Goal: Task Accomplishment & Management: Use online tool/utility

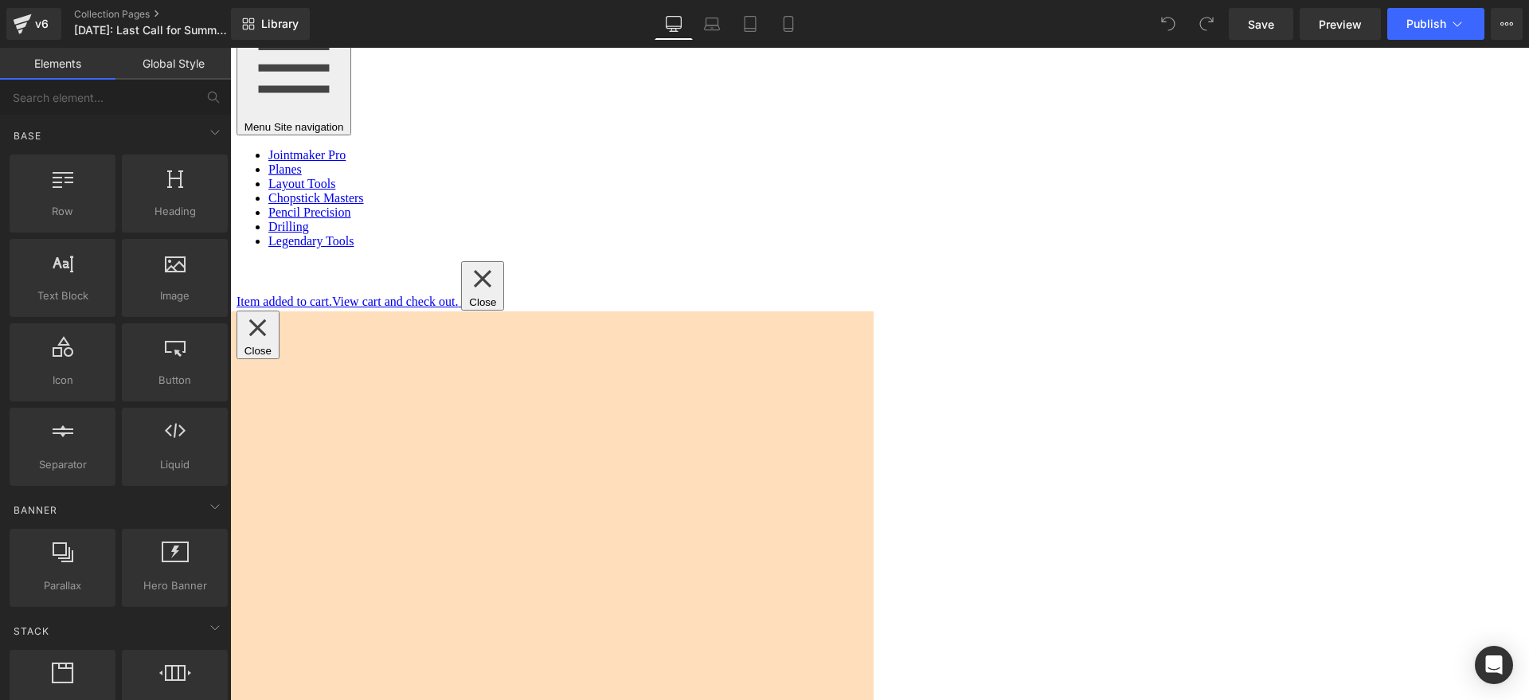
scroll to position [1891, 0]
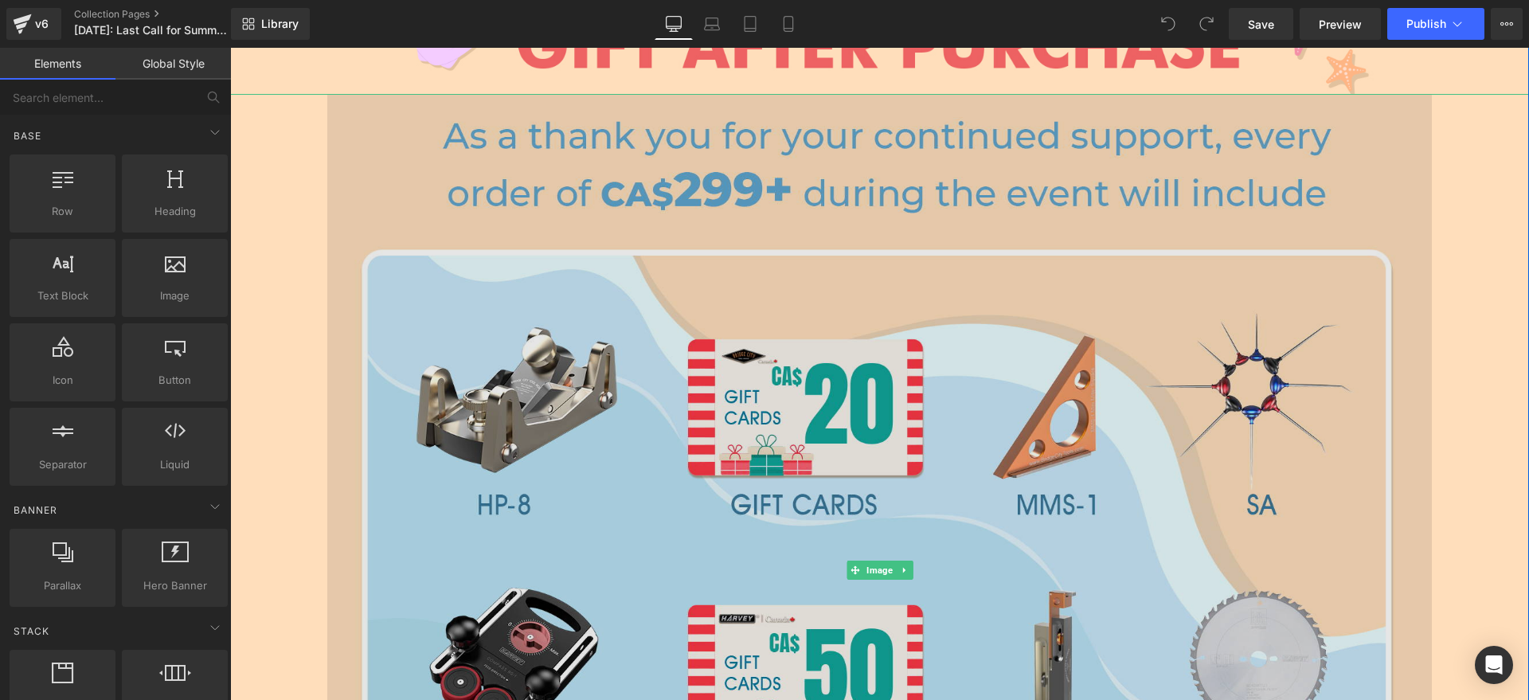
click at [910, 433] on img at bounding box center [879, 570] width 1104 height 952
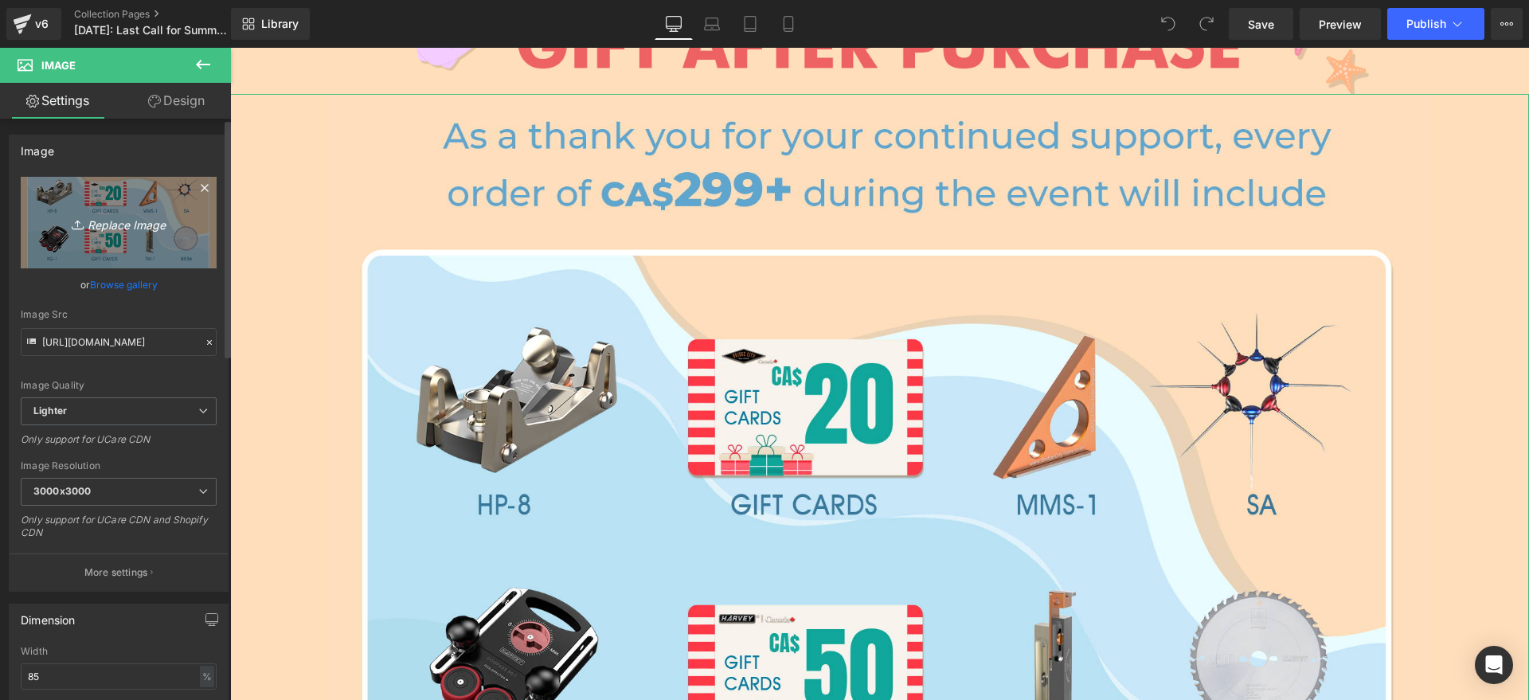
click at [182, 237] on link "Replace Image" at bounding box center [119, 223] width 196 height 92
type input "C:\fakepath\GIFT BC.jpg"
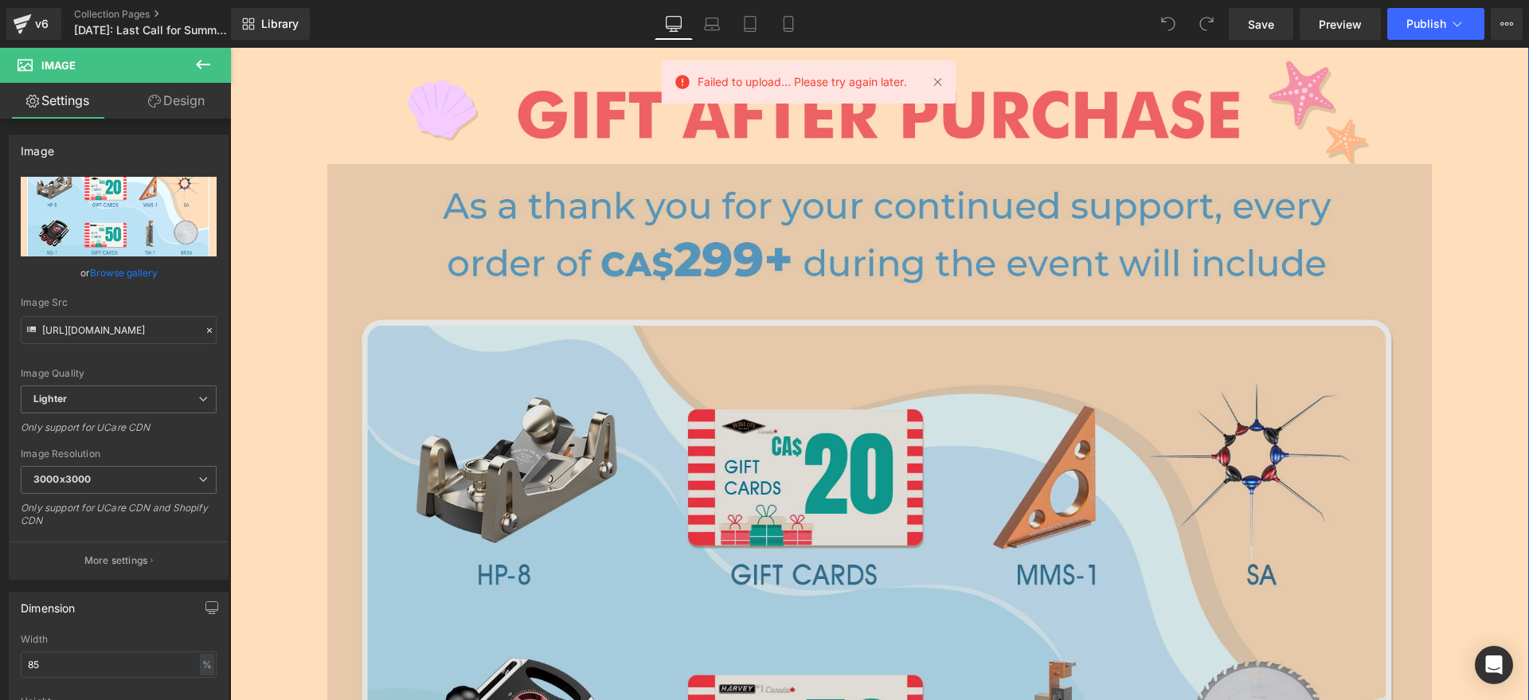
scroll to position [1692, 0]
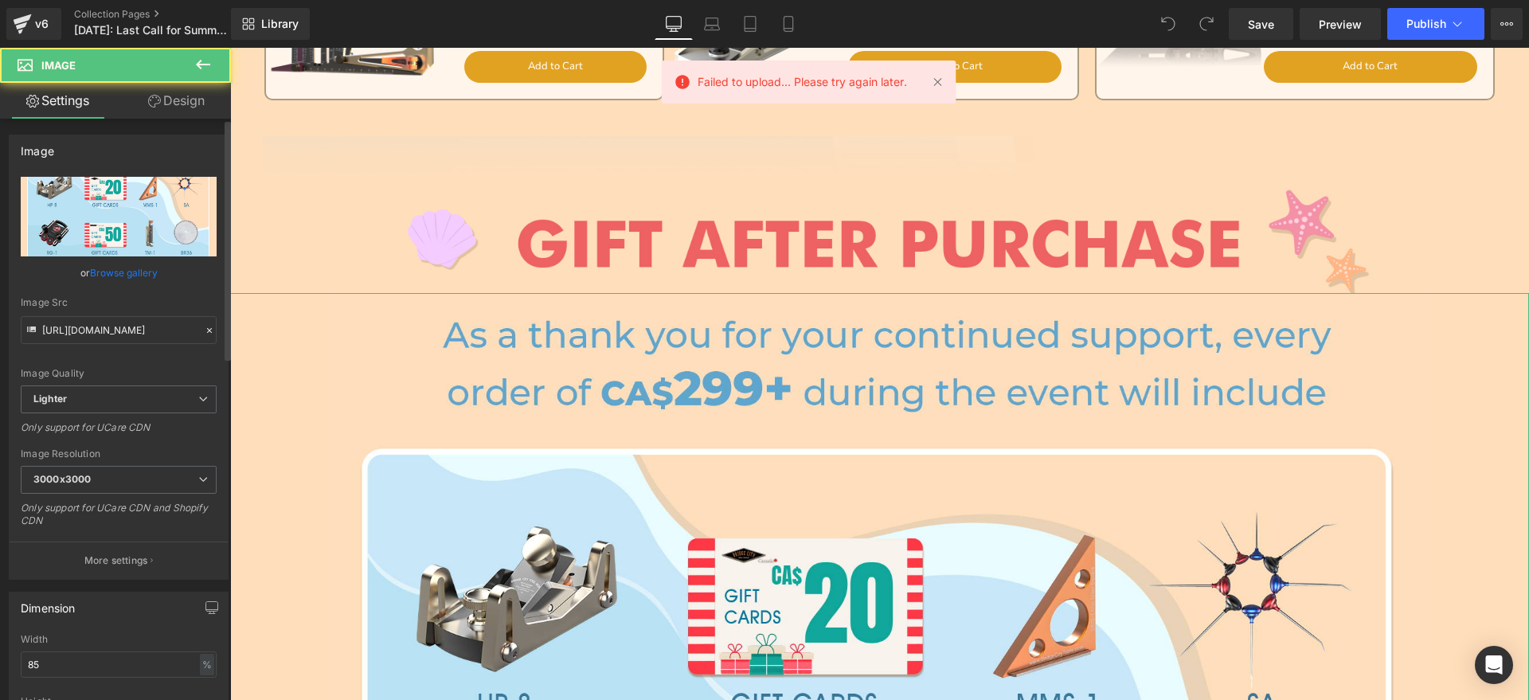
click at [173, 228] on input "file" at bounding box center [119, 217] width 196 height 80
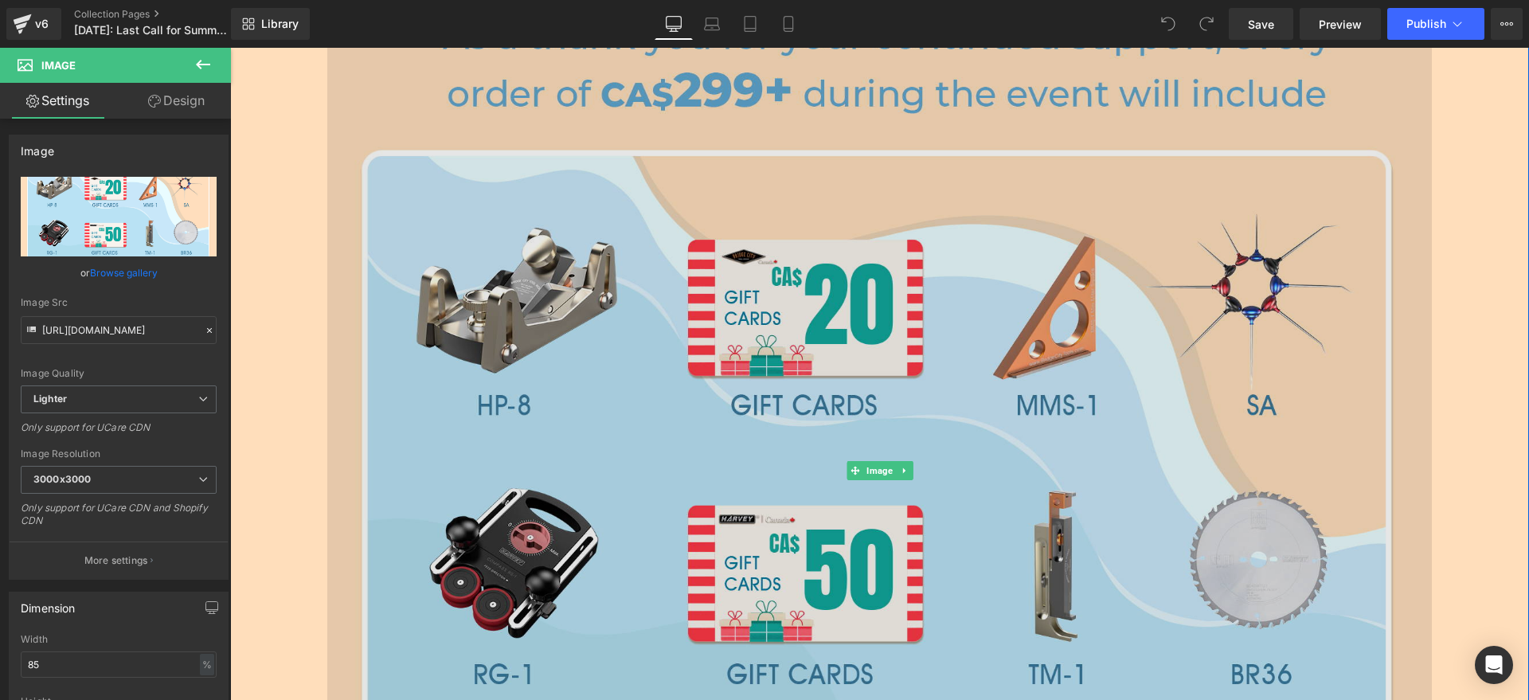
drag, startPoint x: 786, startPoint y: 442, endPoint x: 765, endPoint y: 439, distance: 20.9
click at [785, 442] on img at bounding box center [879, 470] width 1104 height 952
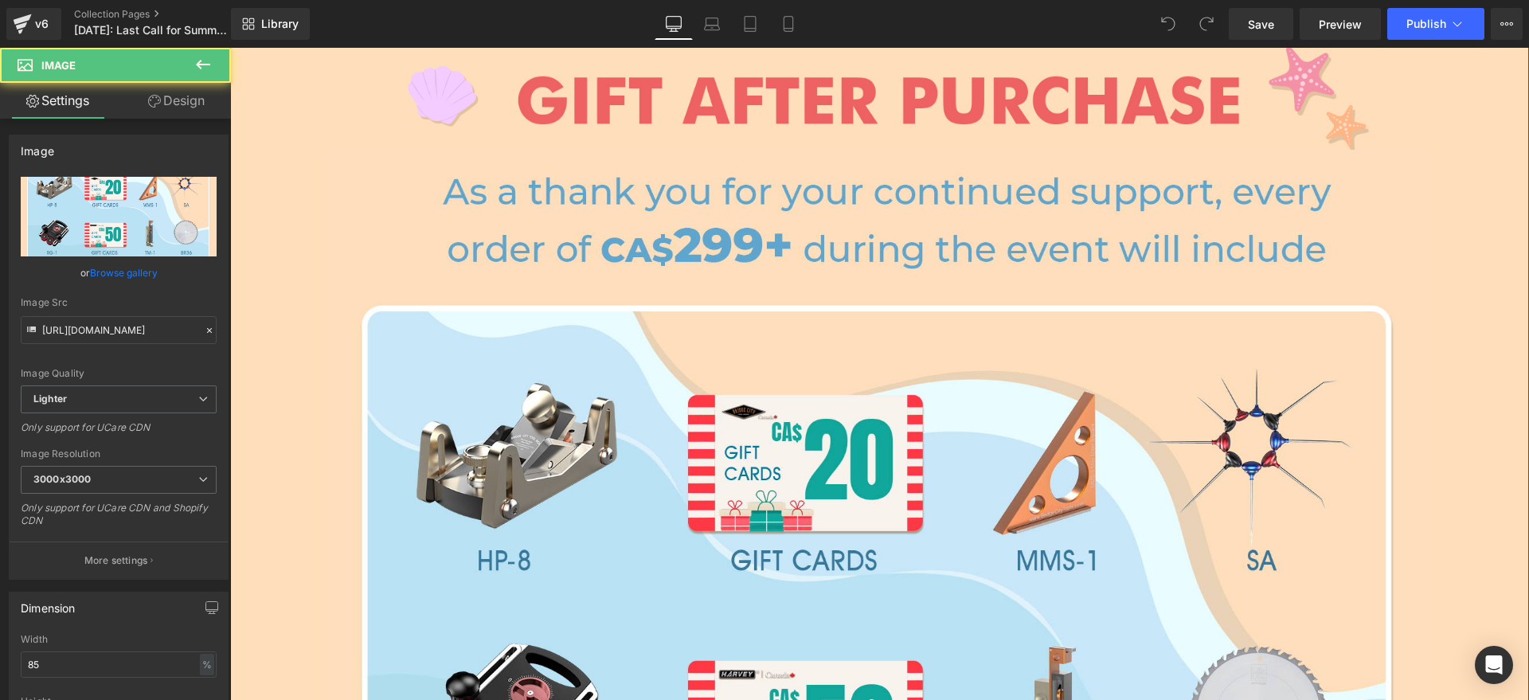
scroll to position [1393, 0]
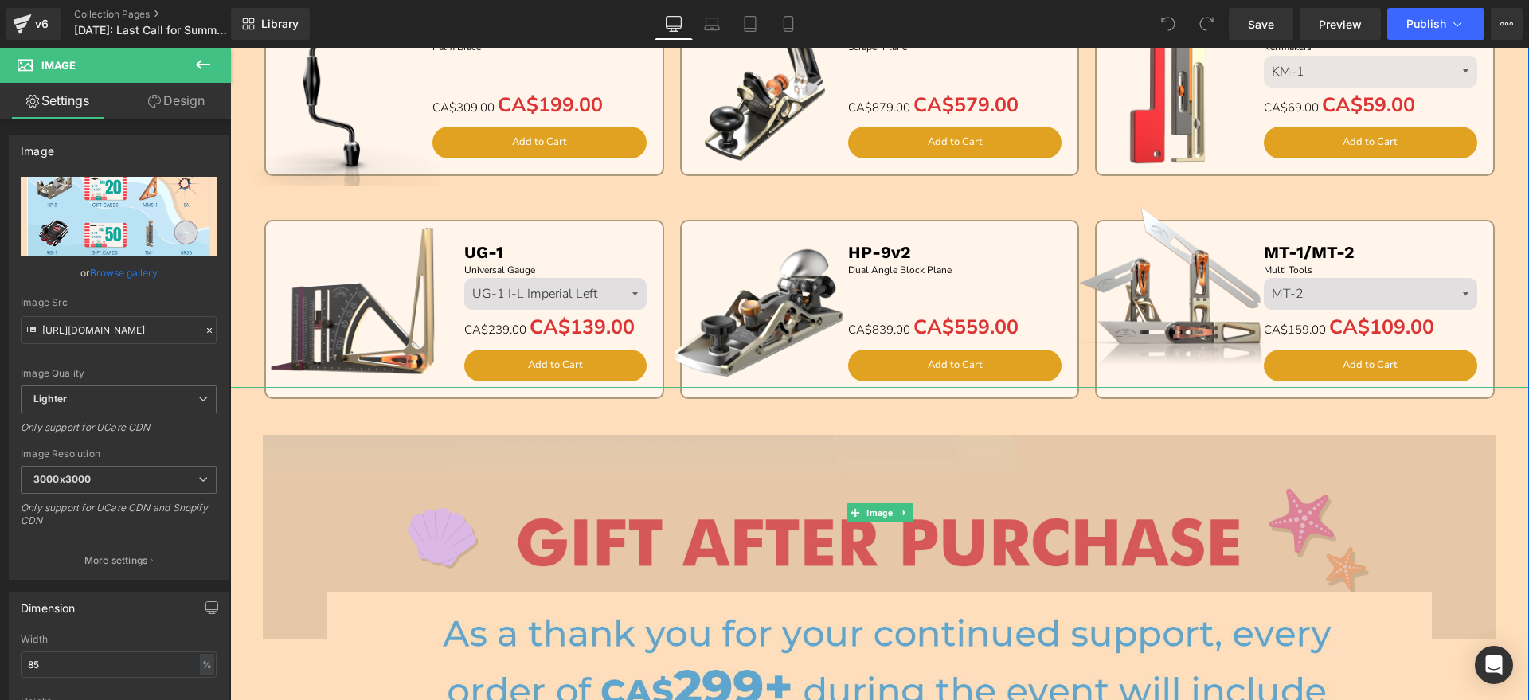
click at [490, 529] on img at bounding box center [879, 537] width 1233 height 205
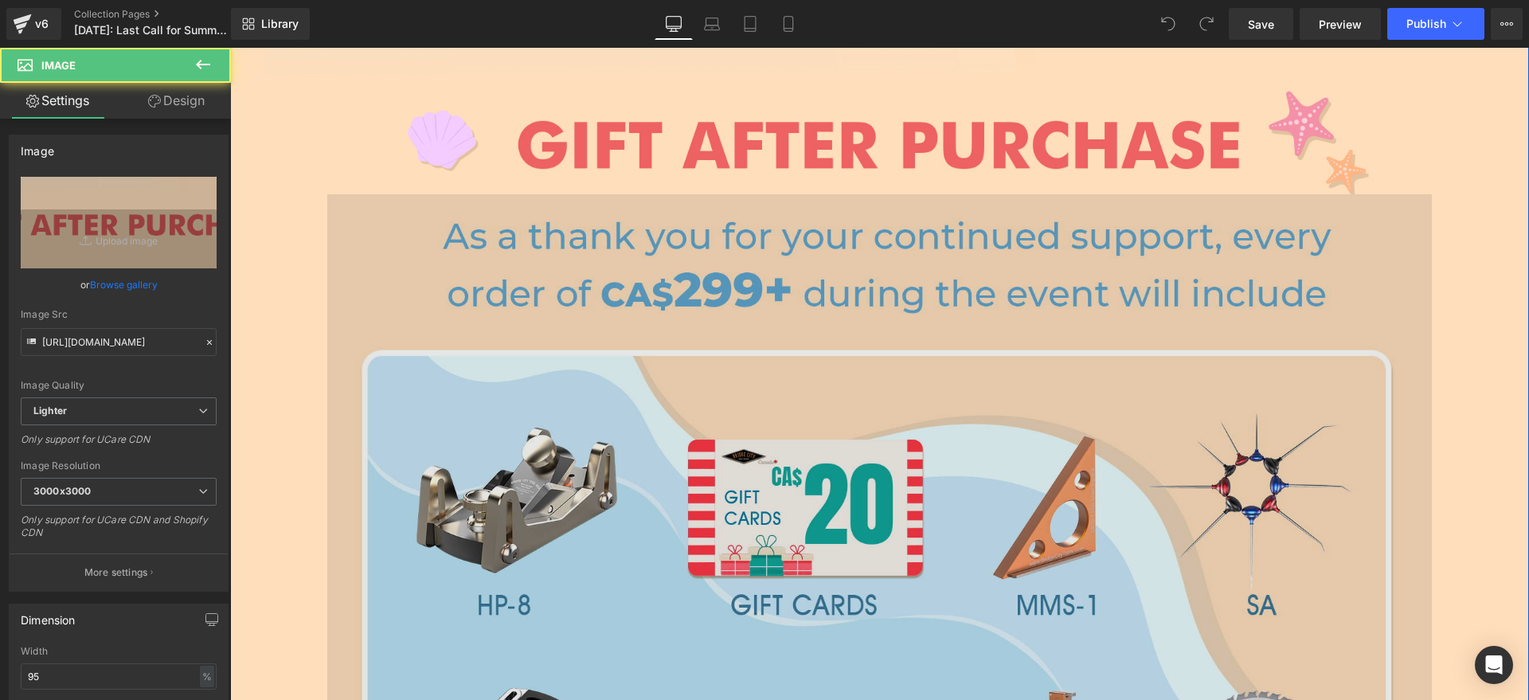
scroll to position [1891, 0]
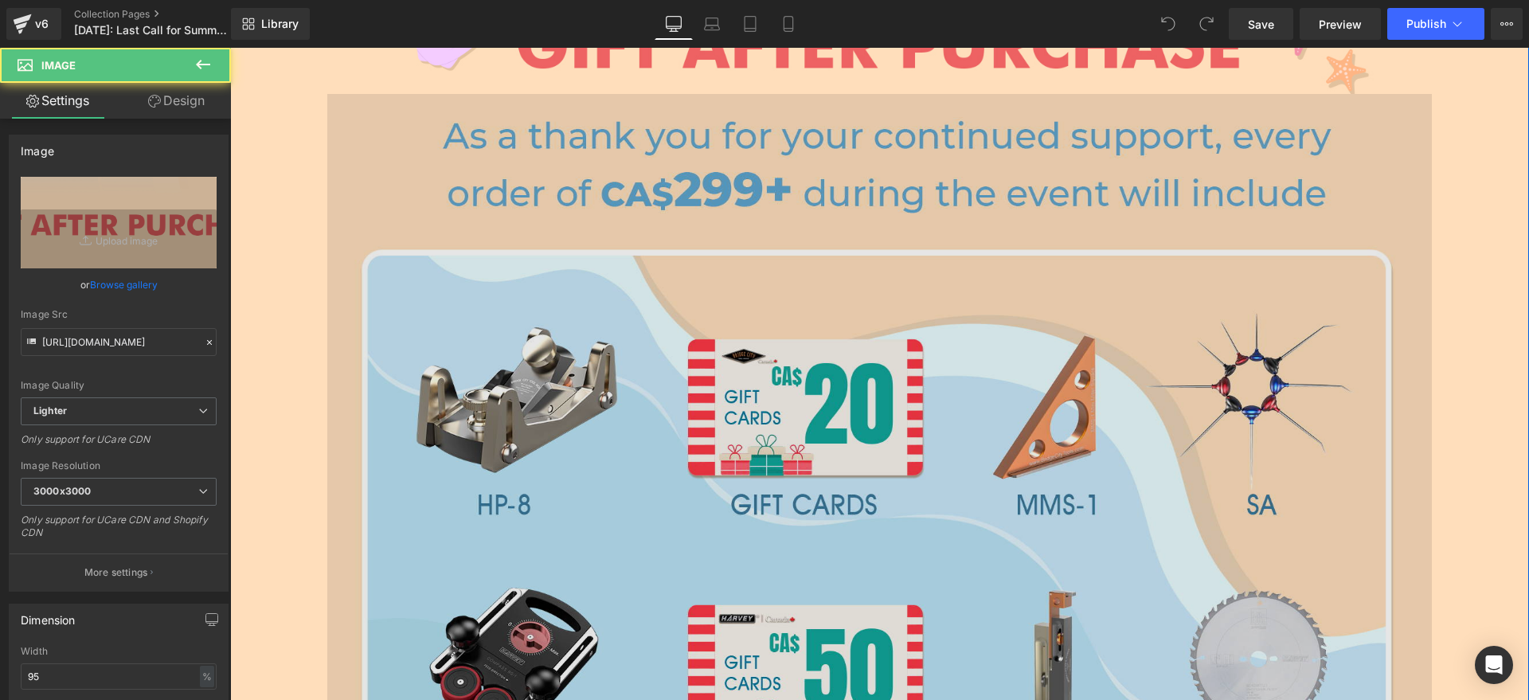
click at [498, 548] on img at bounding box center [879, 570] width 1104 height 952
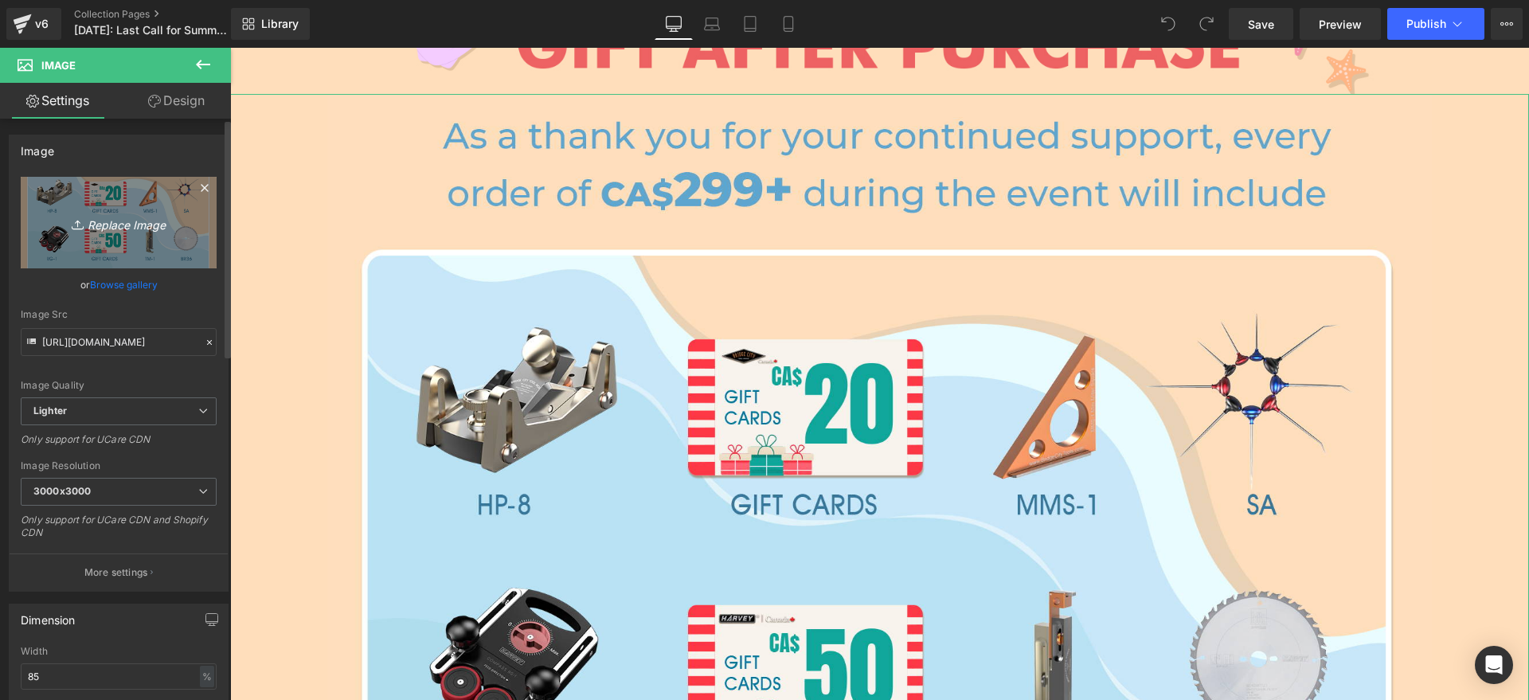
click at [172, 229] on icon "Replace Image" at bounding box center [118, 223] width 127 height 20
type input "C:\fakepath\GIFT BC.jpg"
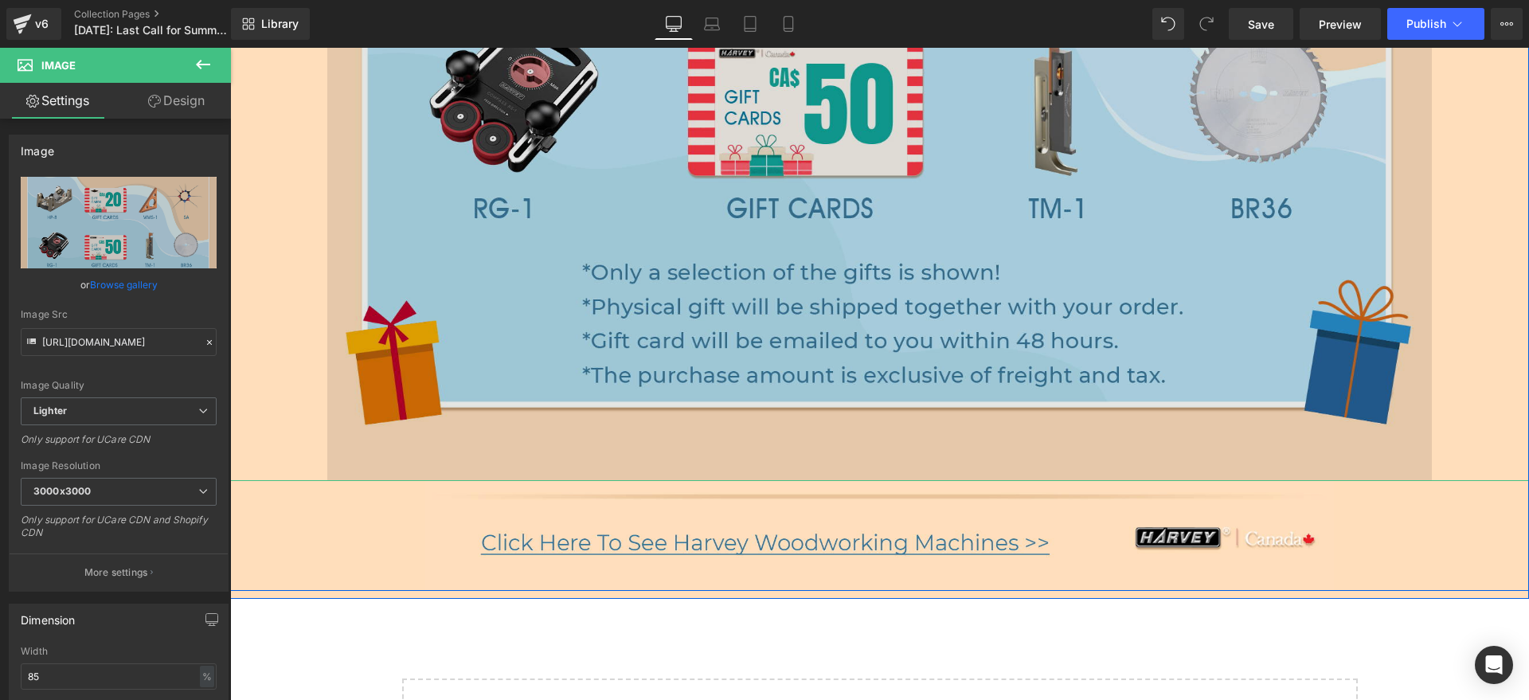
scroll to position [2687, 0]
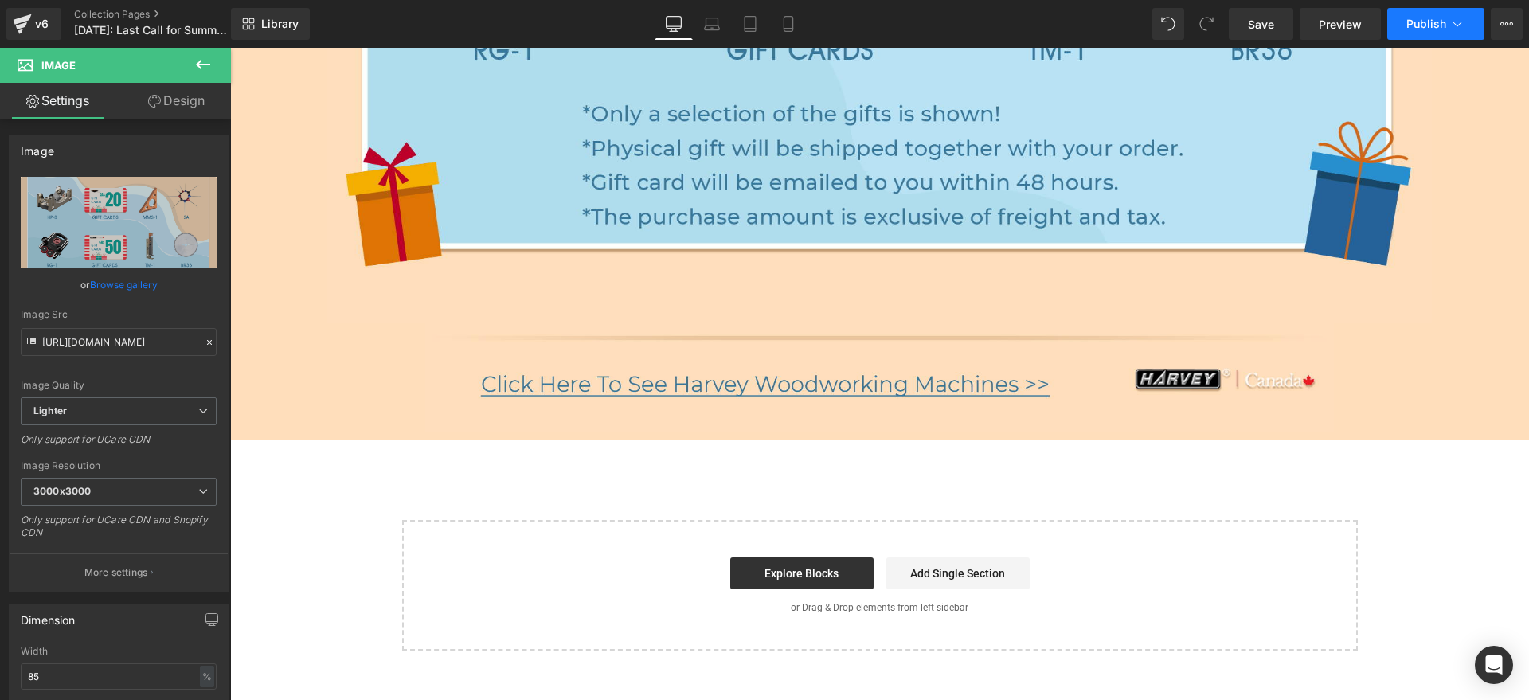
click at [1433, 15] on button "Publish" at bounding box center [1435, 24] width 97 height 32
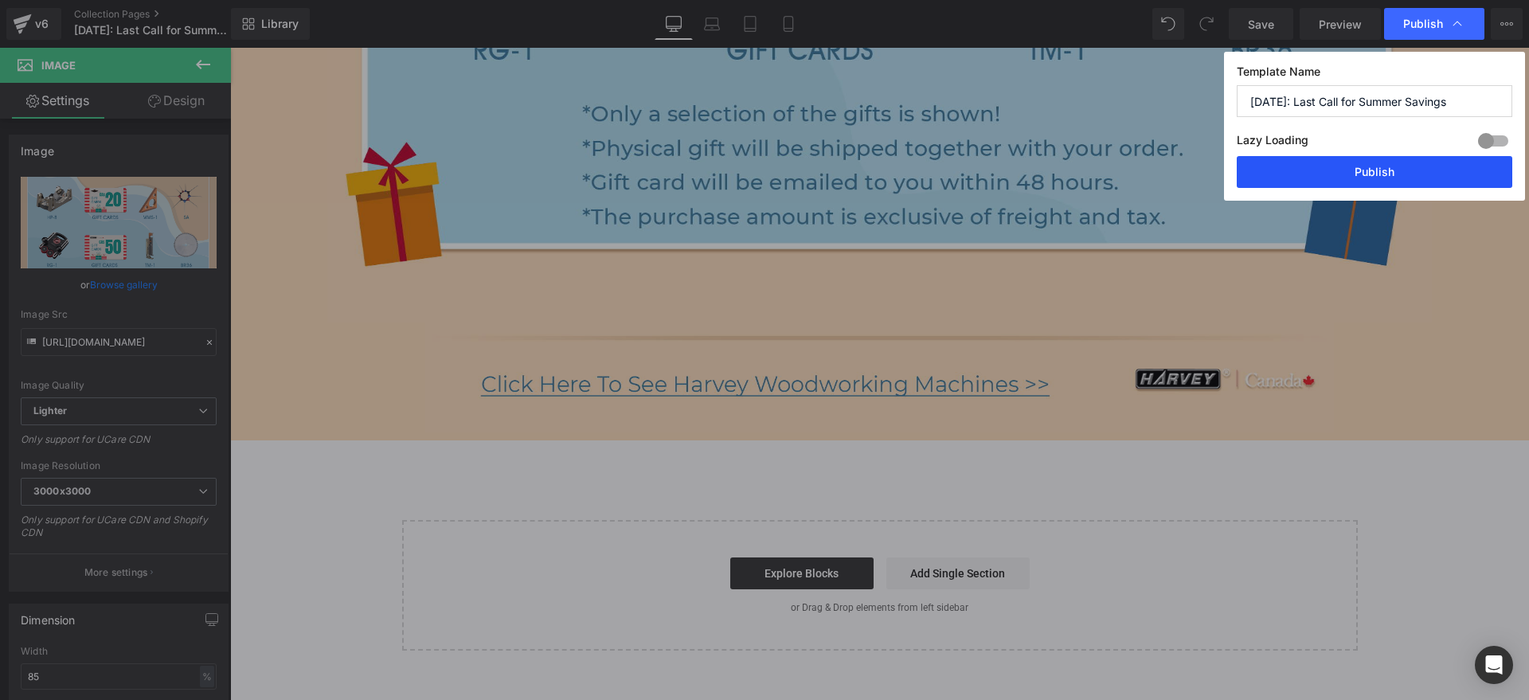
click at [1387, 177] on button "Publish" at bounding box center [1375, 172] width 276 height 32
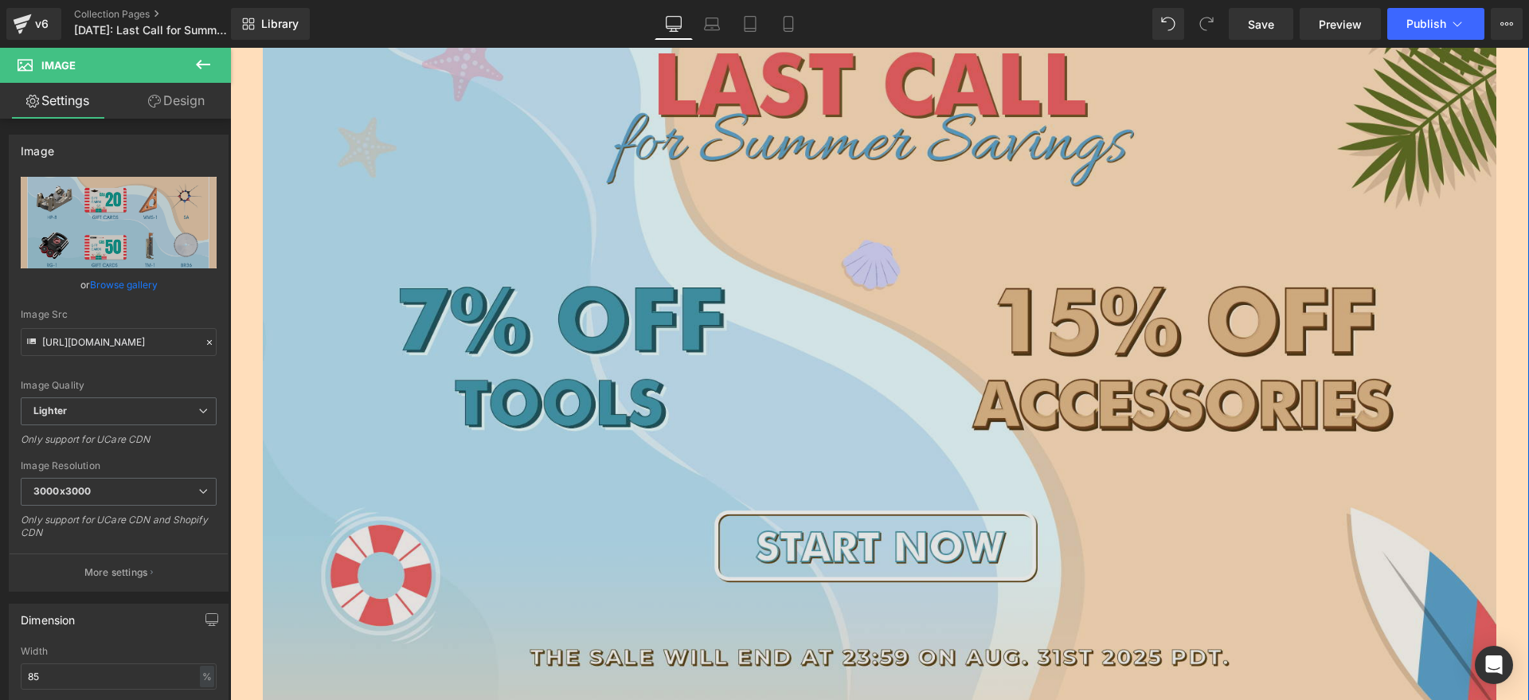
scroll to position [199, 0]
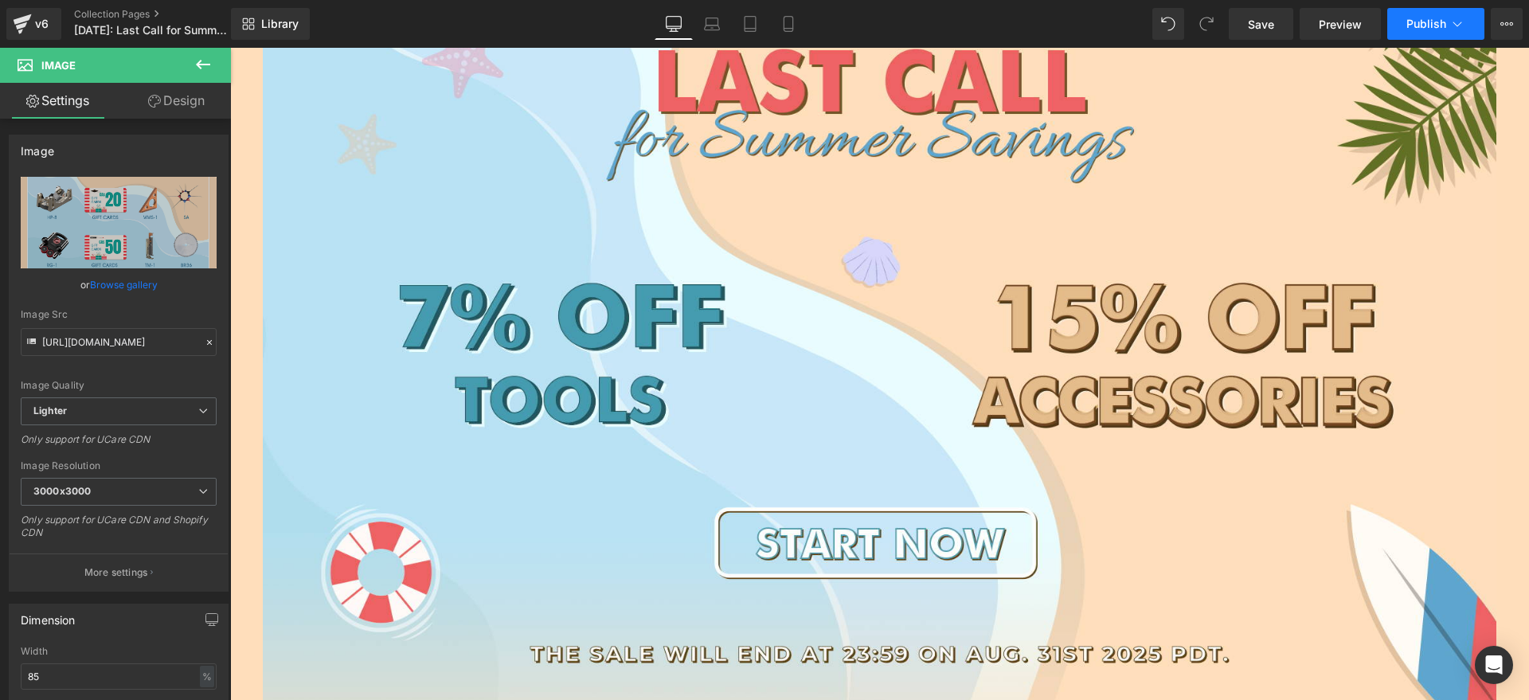
click at [1402, 19] on button "Publish" at bounding box center [1435, 24] width 97 height 32
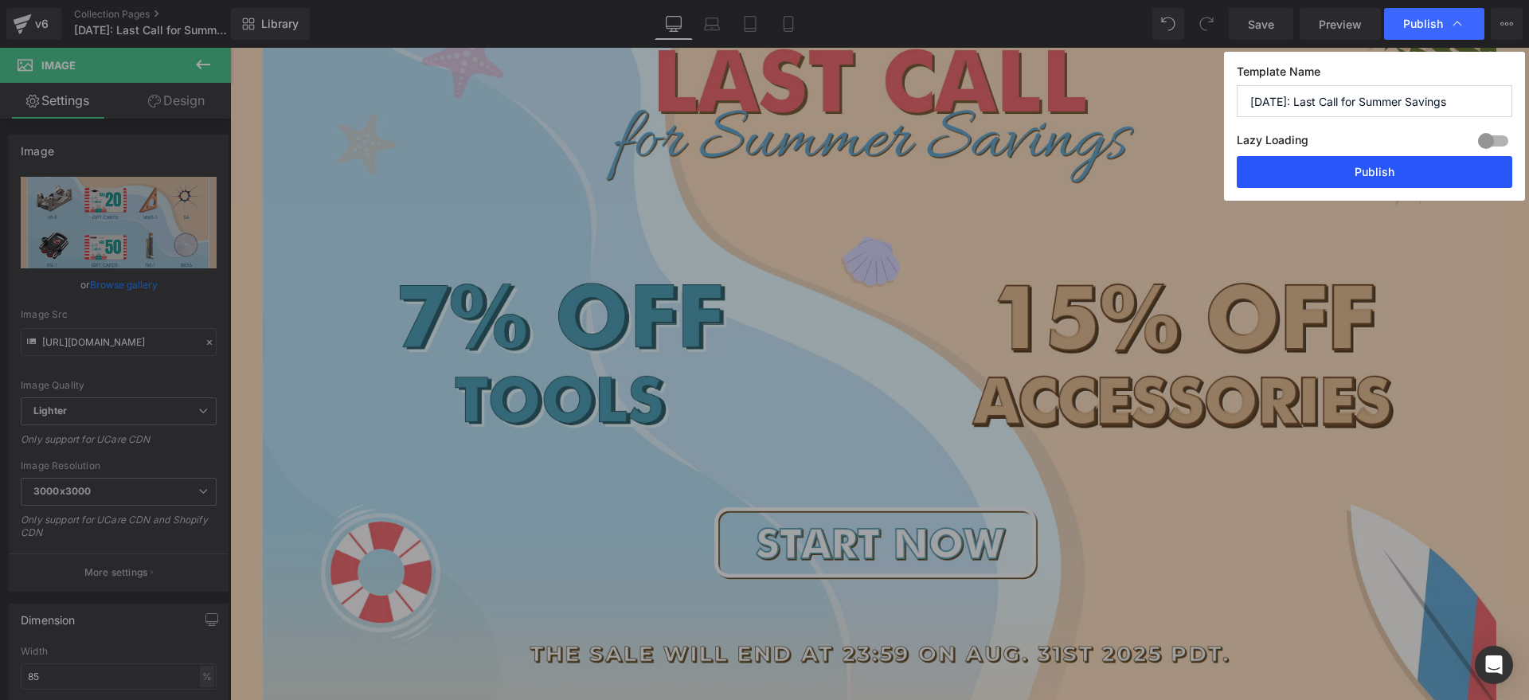
click at [1390, 170] on button "Publish" at bounding box center [1375, 172] width 276 height 32
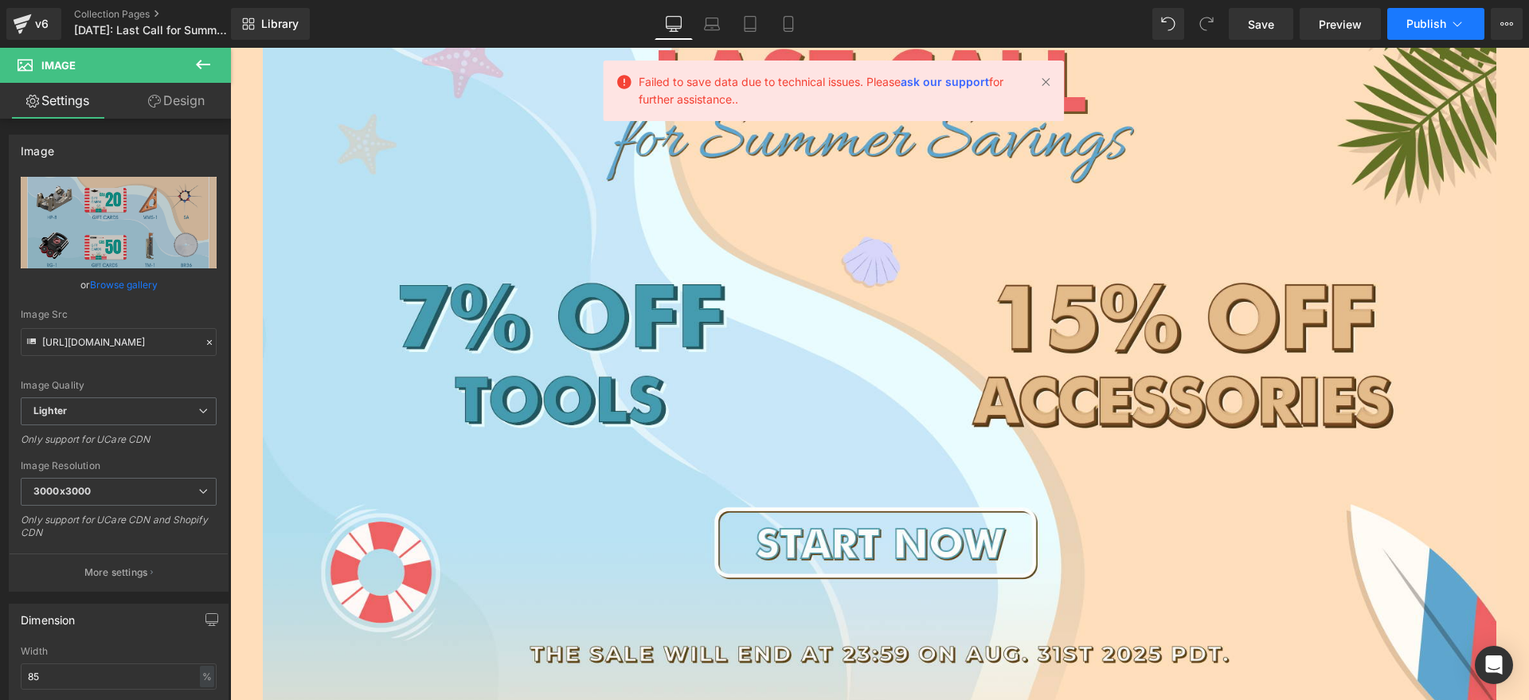
click at [1421, 18] on span "Publish" at bounding box center [1426, 24] width 40 height 13
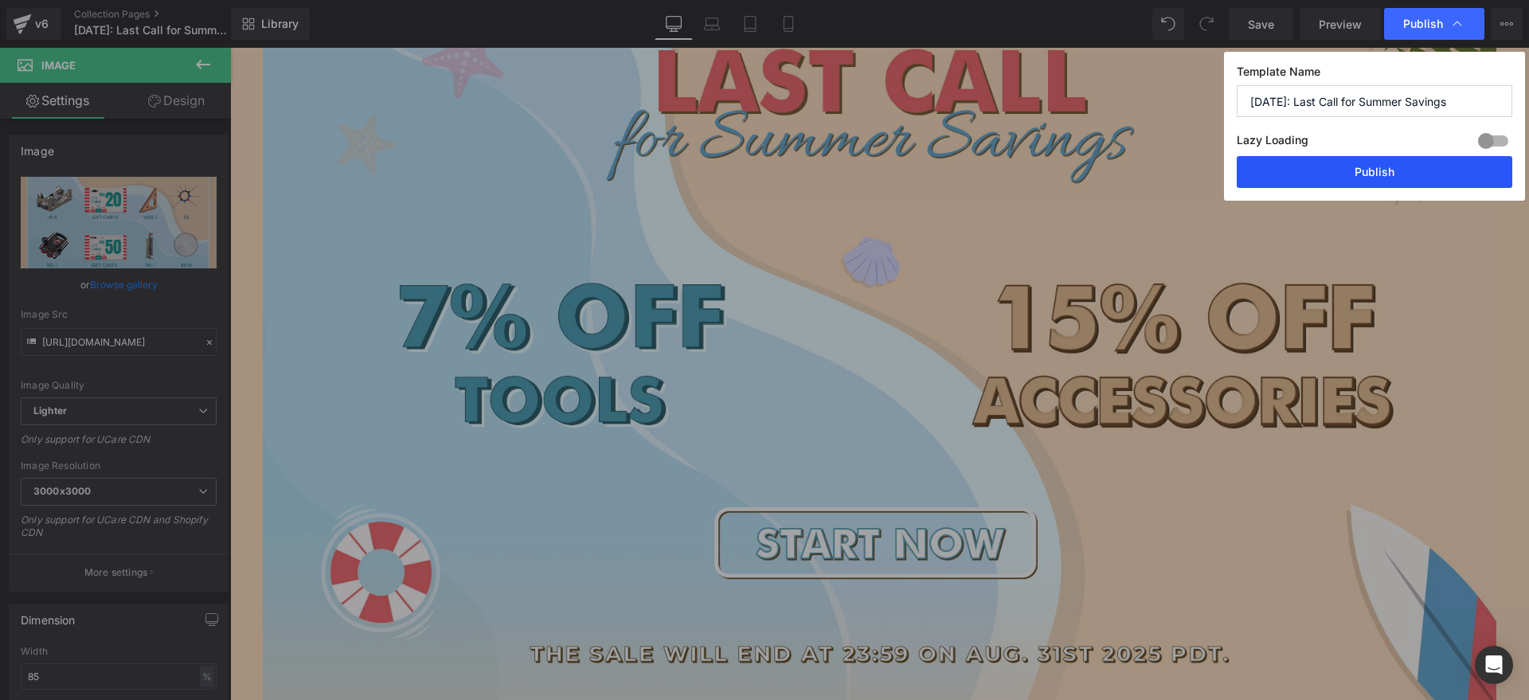
click at [1333, 174] on button "Publish" at bounding box center [1375, 172] width 276 height 32
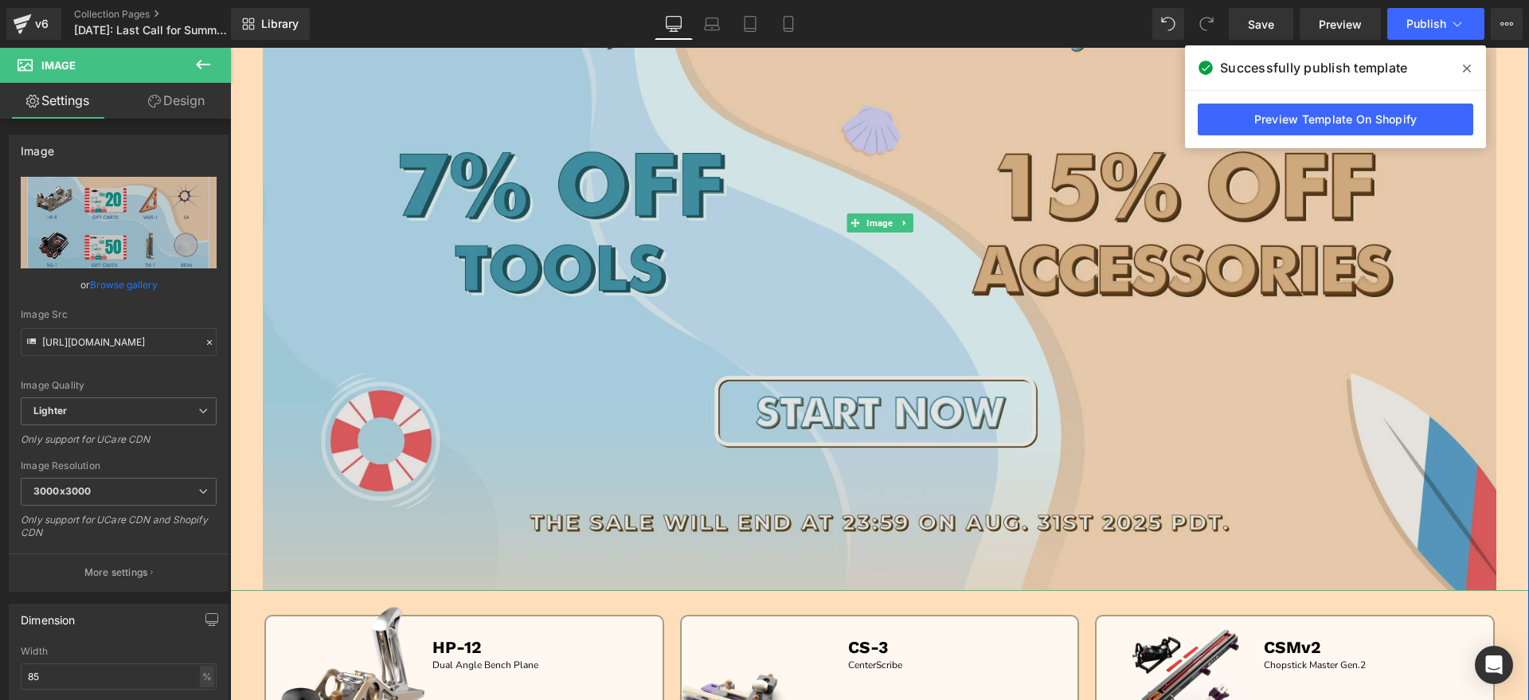
scroll to position [398, 0]
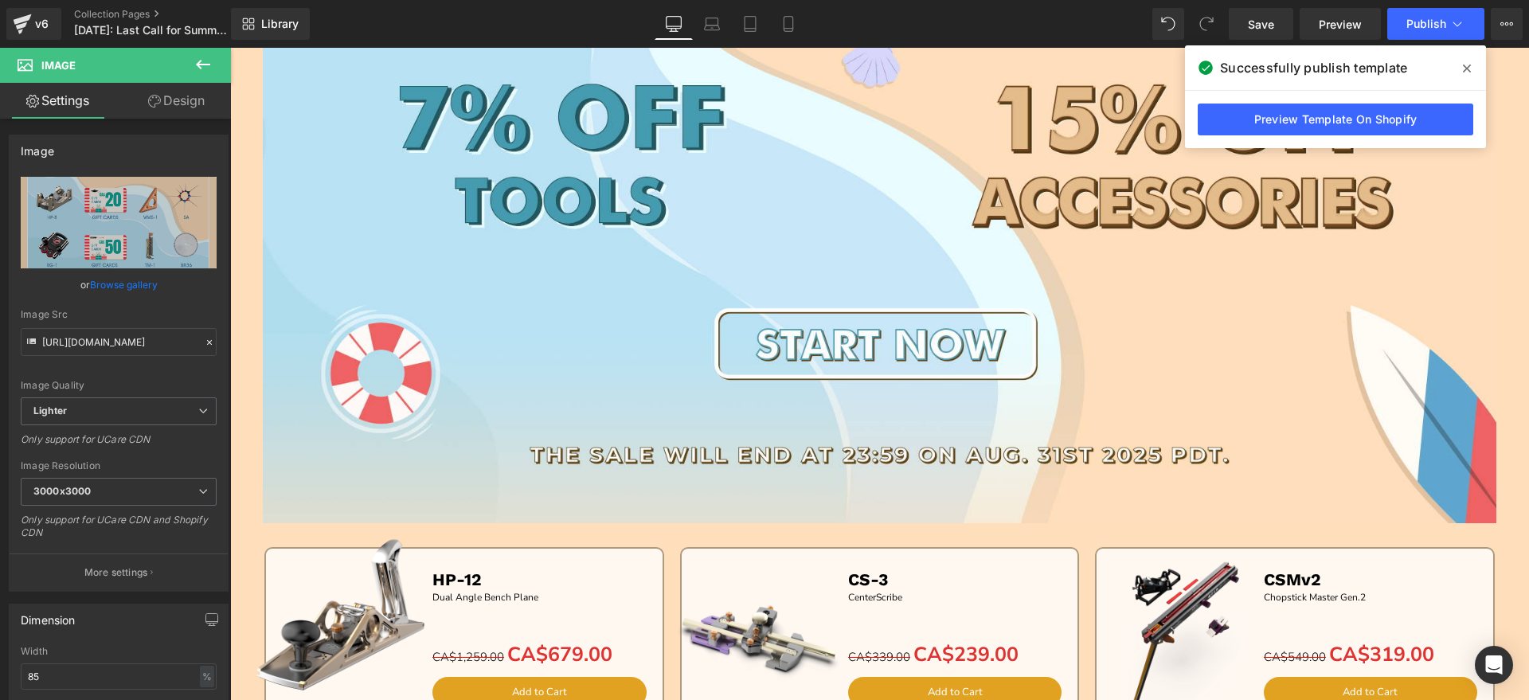
click at [1077, 18] on div "Library Desktop Desktop Laptop Tablet Mobile Save Preview Publish Scheduled Vie…" at bounding box center [880, 24] width 1298 height 32
click at [1468, 66] on icon at bounding box center [1467, 68] width 8 height 8
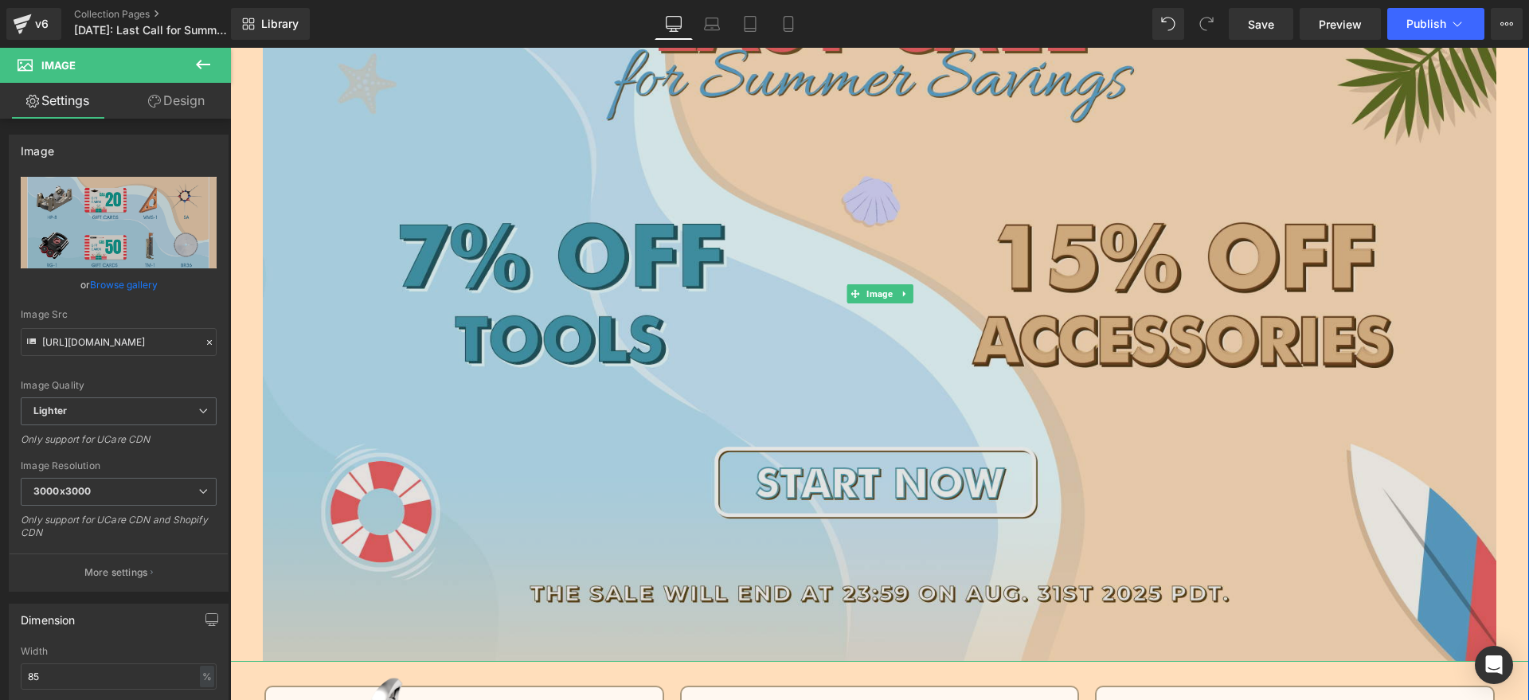
scroll to position [0, 0]
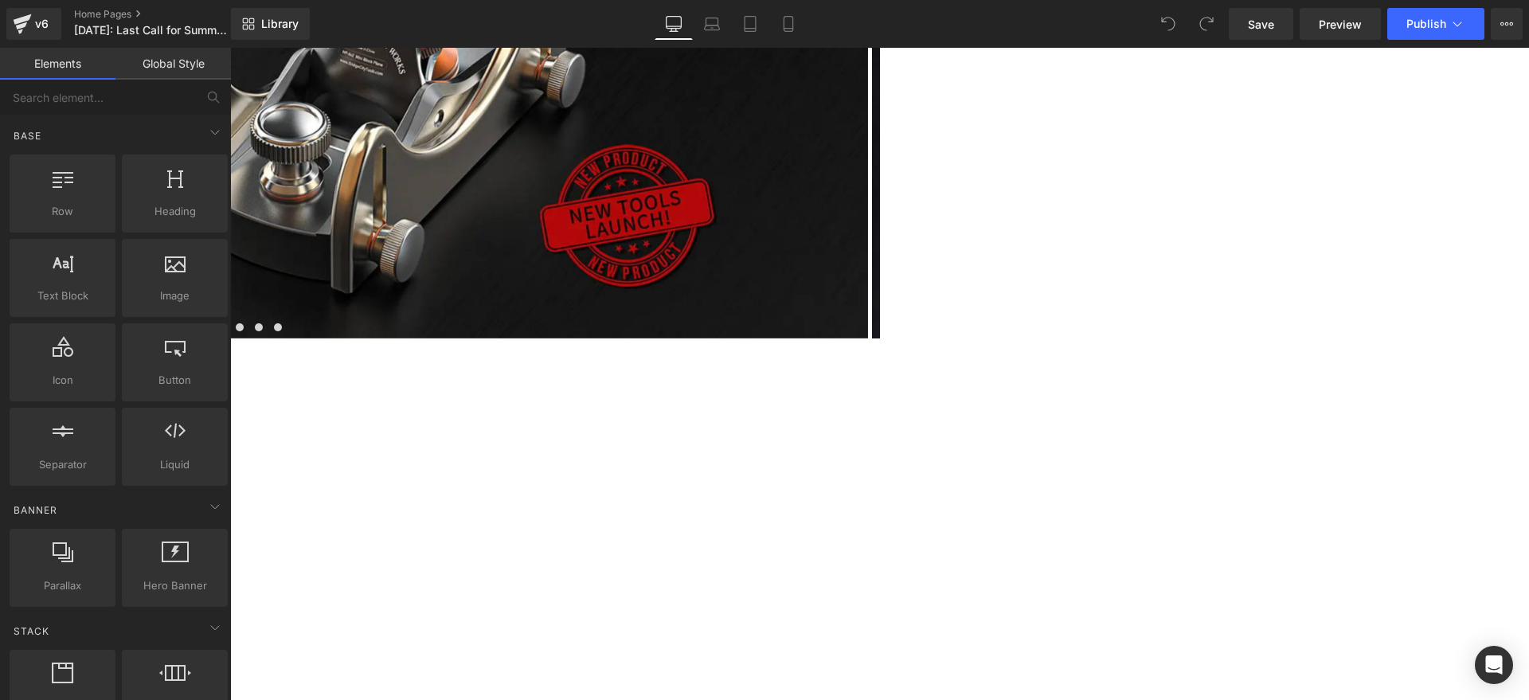
scroll to position [896, 0]
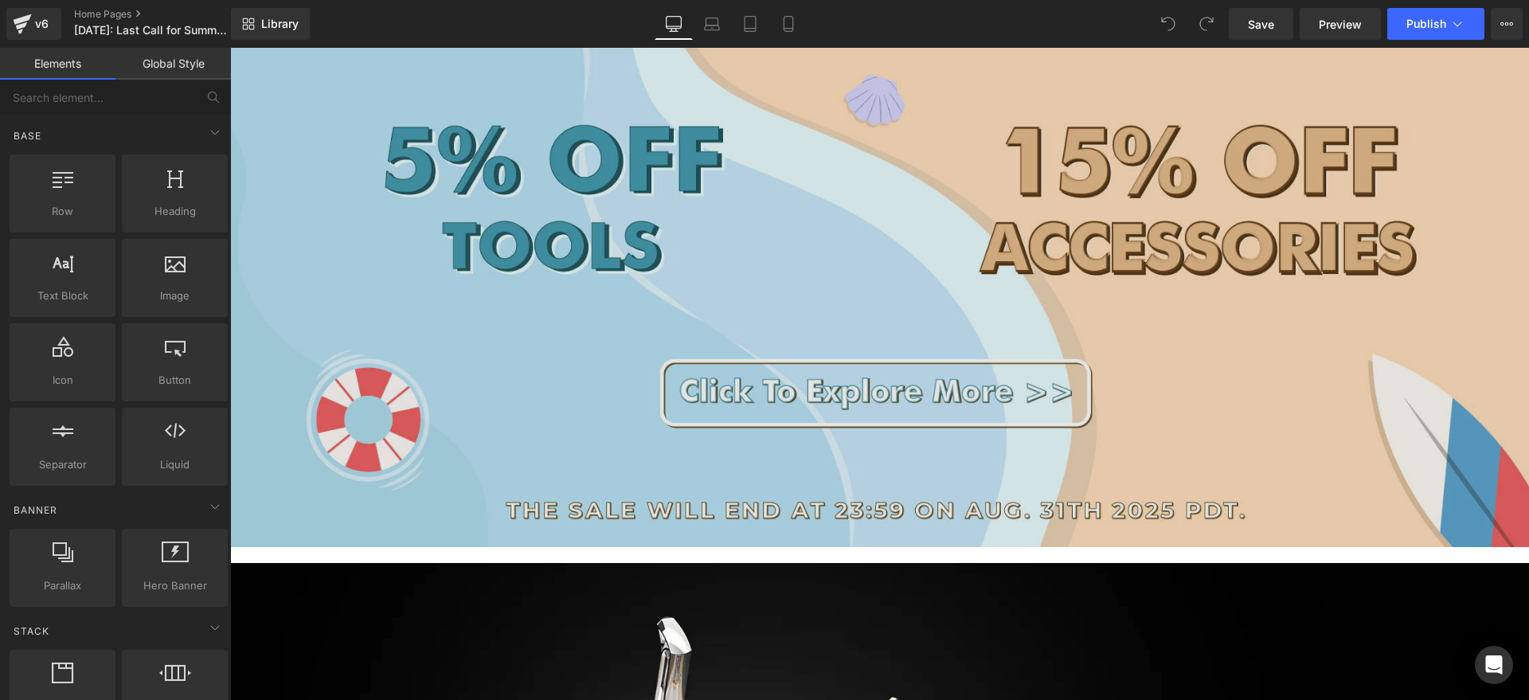
scroll to position [896, 0]
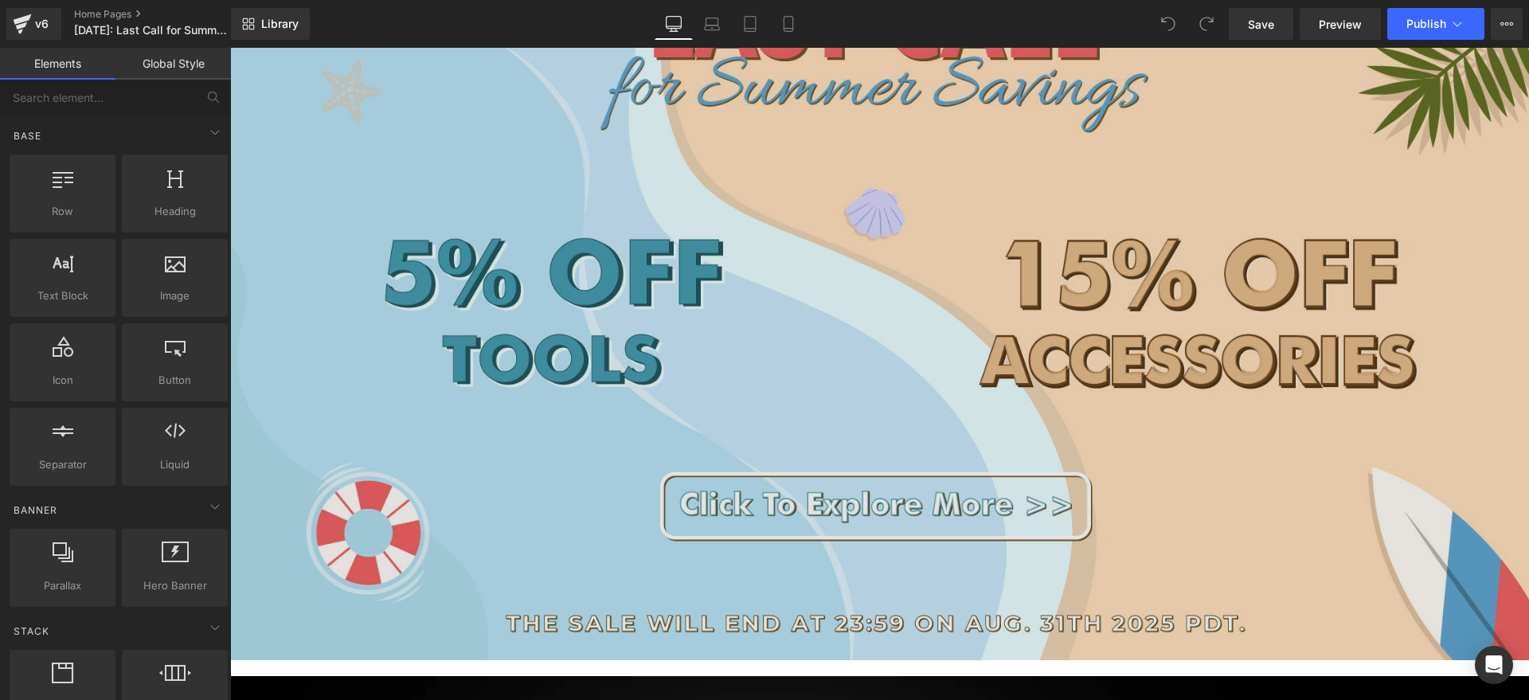
click at [864, 373] on img at bounding box center [879, 280] width 1299 height 760
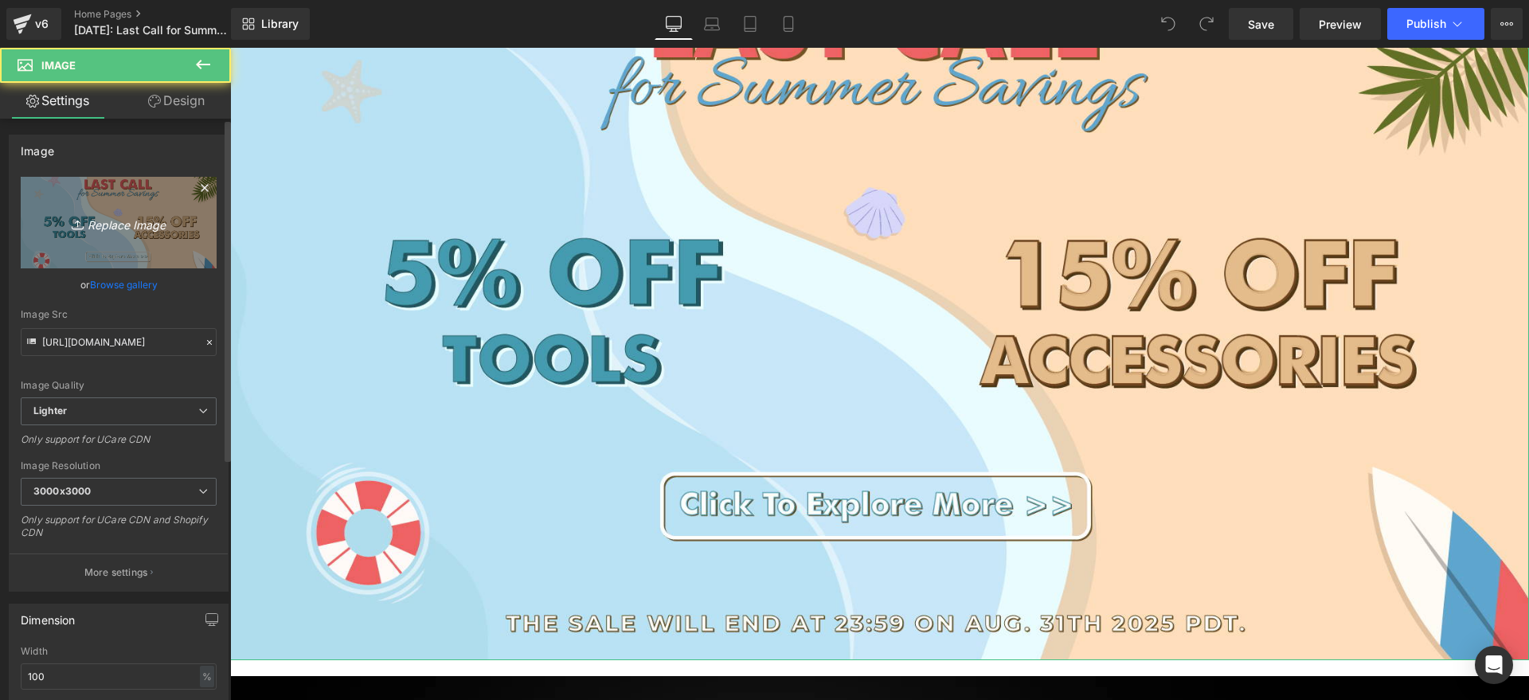
click at [162, 233] on link "Replace Image" at bounding box center [119, 223] width 196 height 92
type input "C:\fakepath\0830 首页banner bc.jpg"
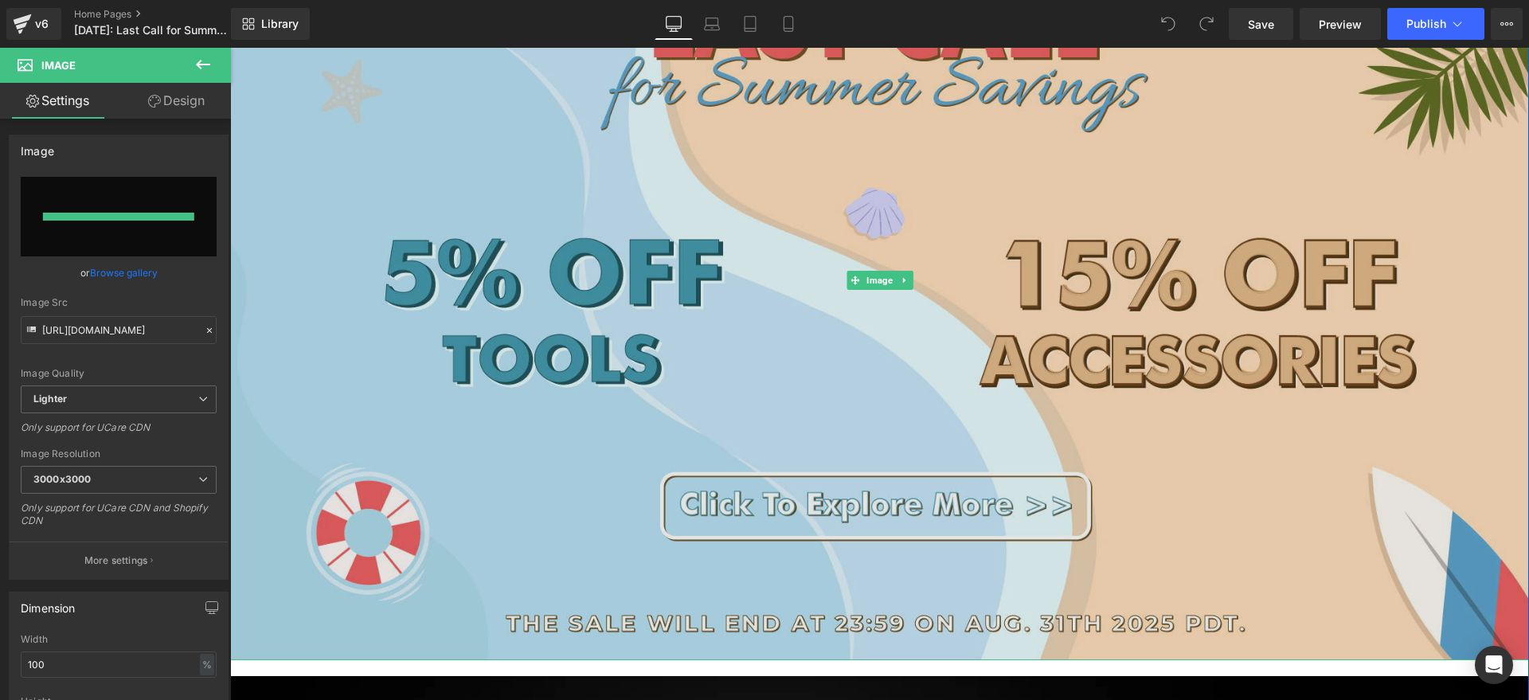
type input "[URL][DOMAIN_NAME]"
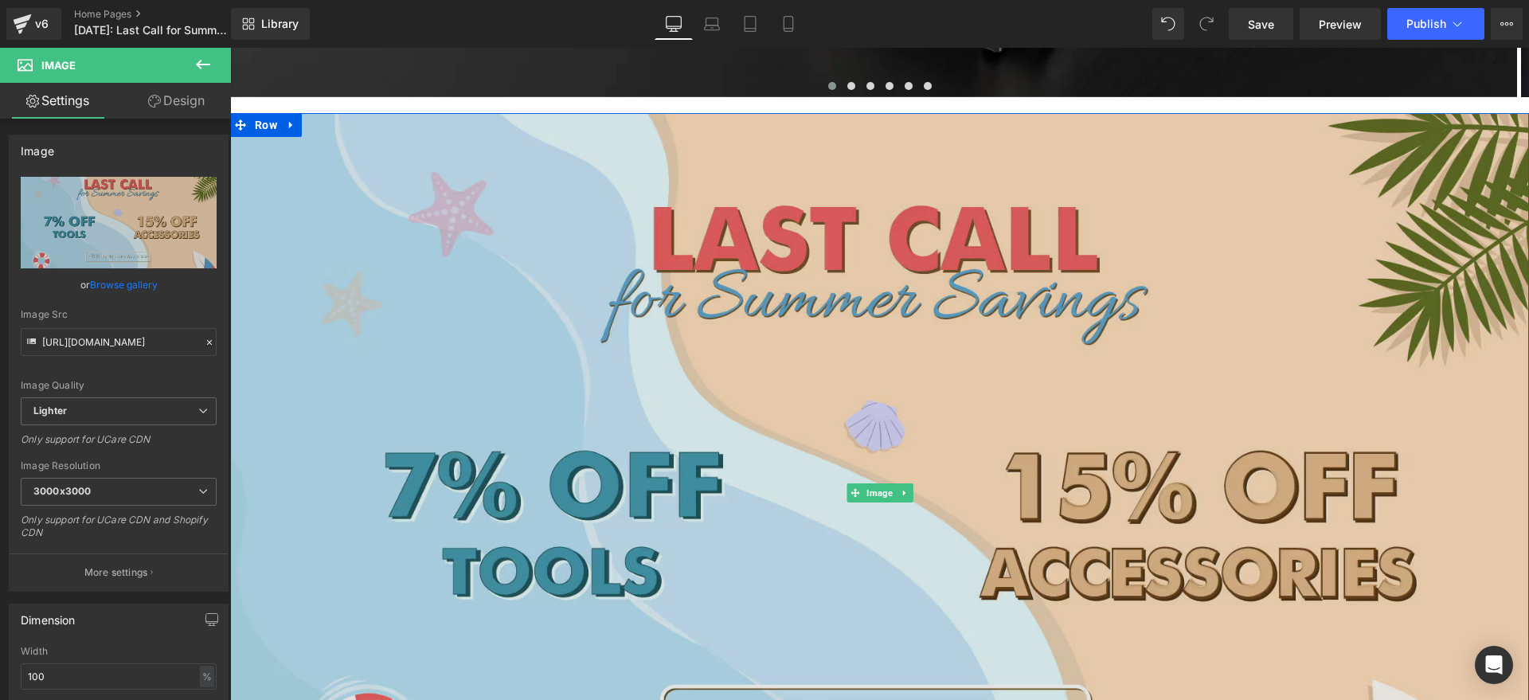
scroll to position [597, 0]
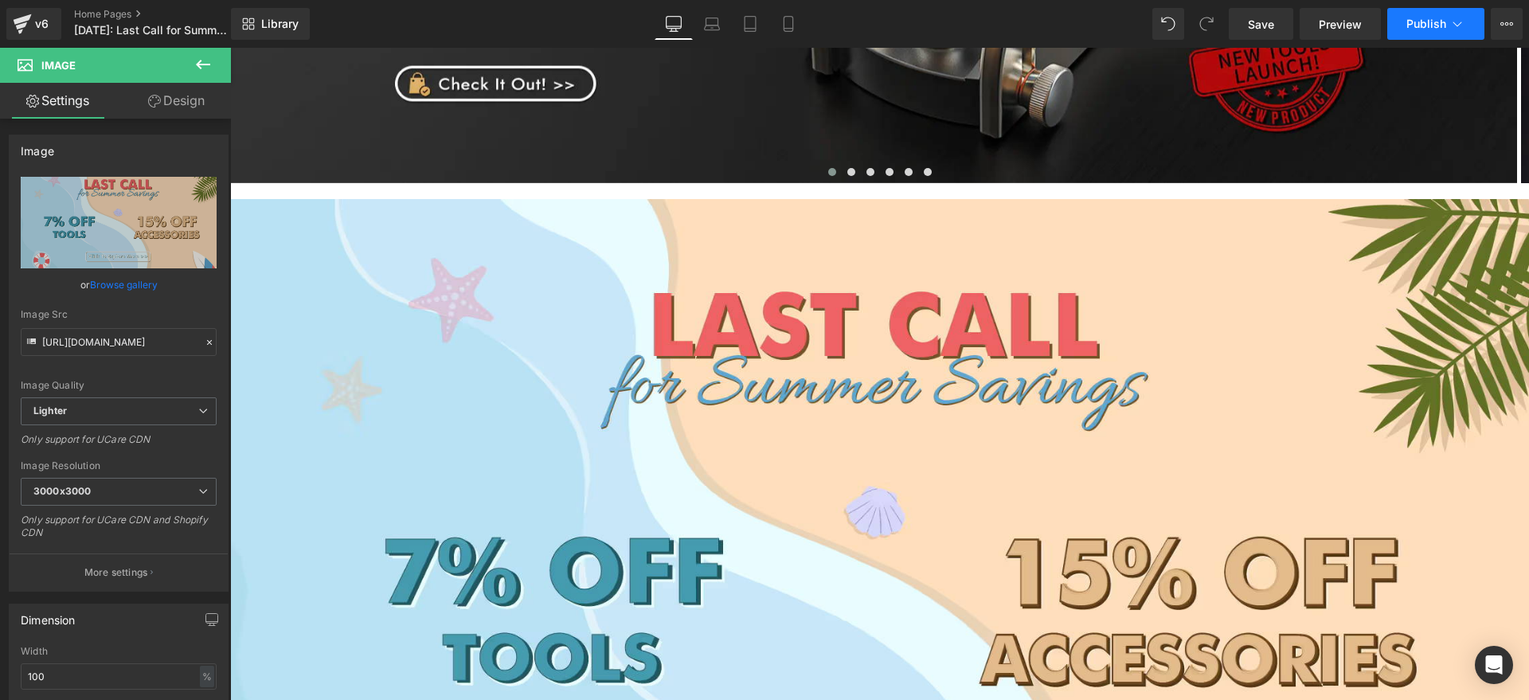
click at [1446, 29] on button "Publish" at bounding box center [1435, 24] width 97 height 32
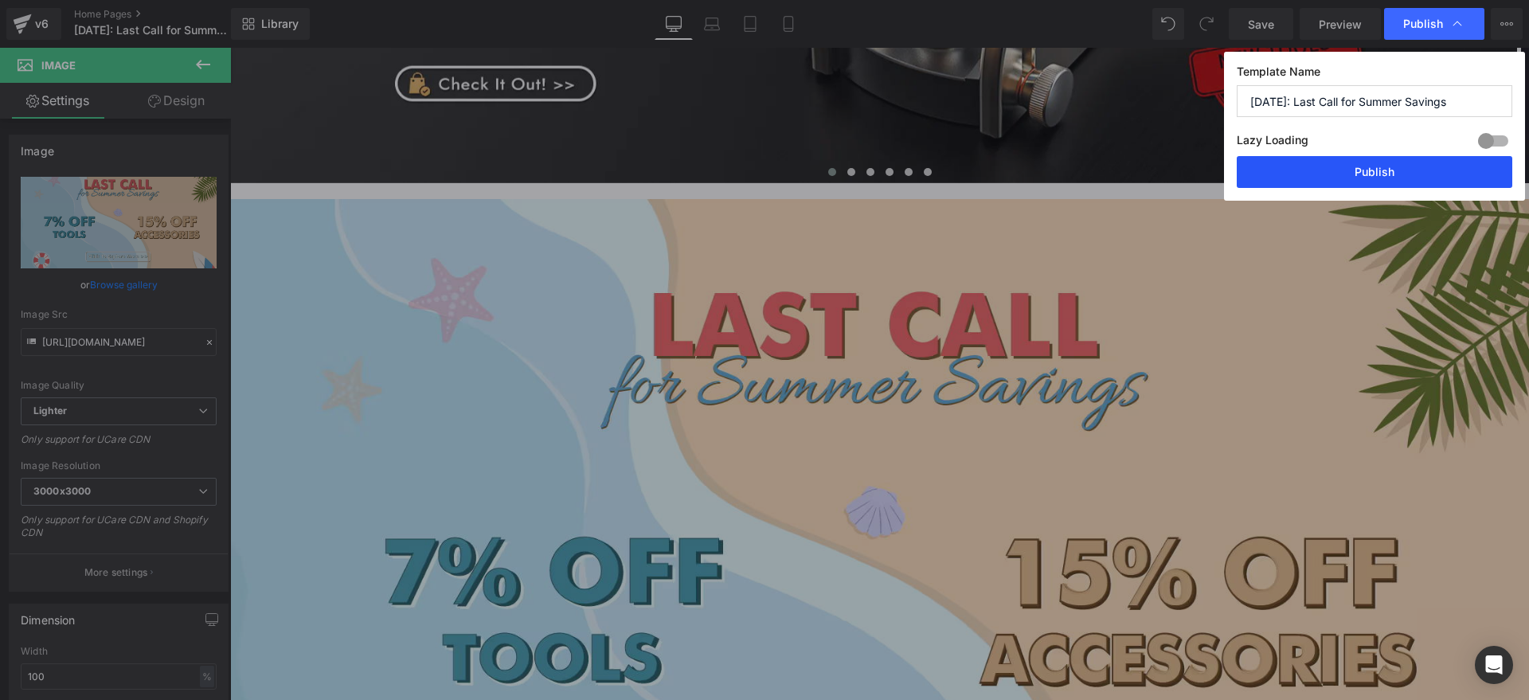
click at [1421, 174] on button "Publish" at bounding box center [1375, 172] width 276 height 32
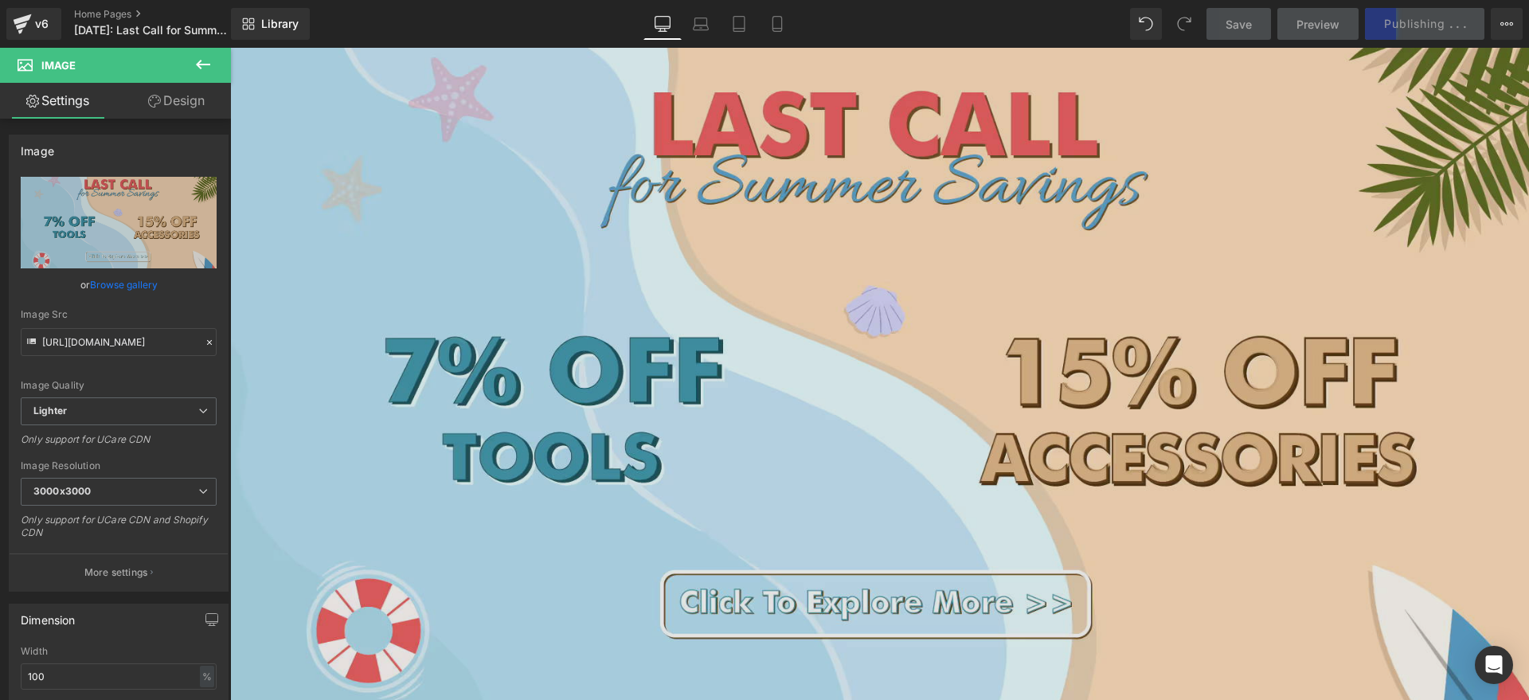
scroll to position [796, 0]
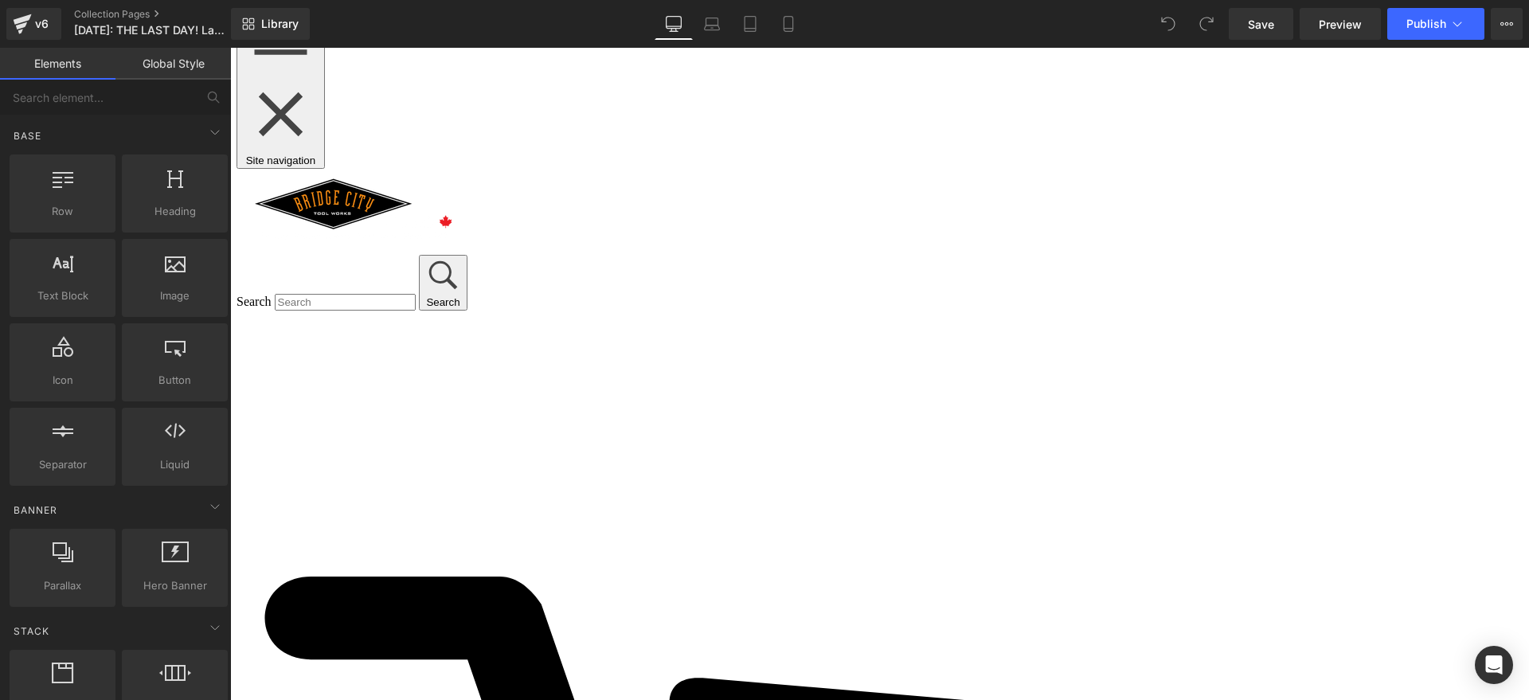
scroll to position [299, 0]
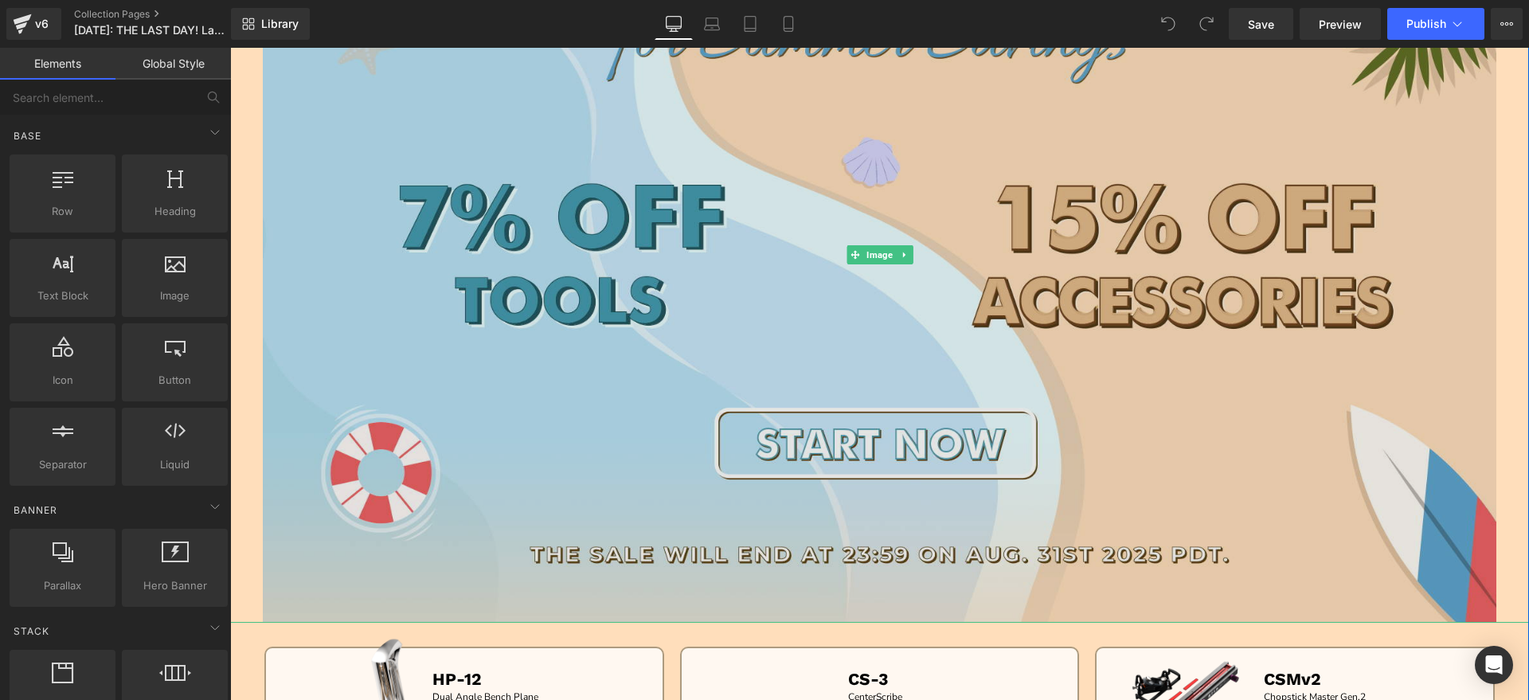
click at [1063, 365] on img at bounding box center [879, 255] width 1233 height 734
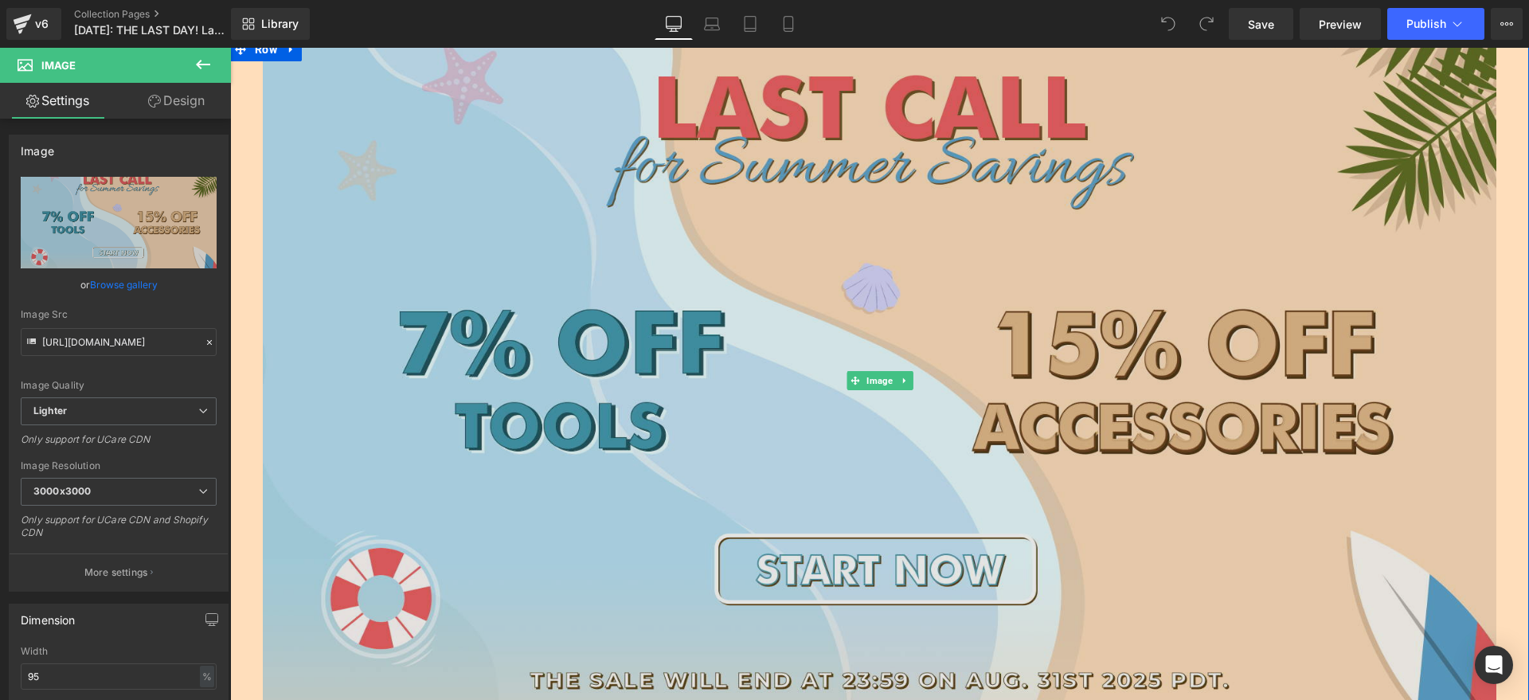
scroll to position [0, 0]
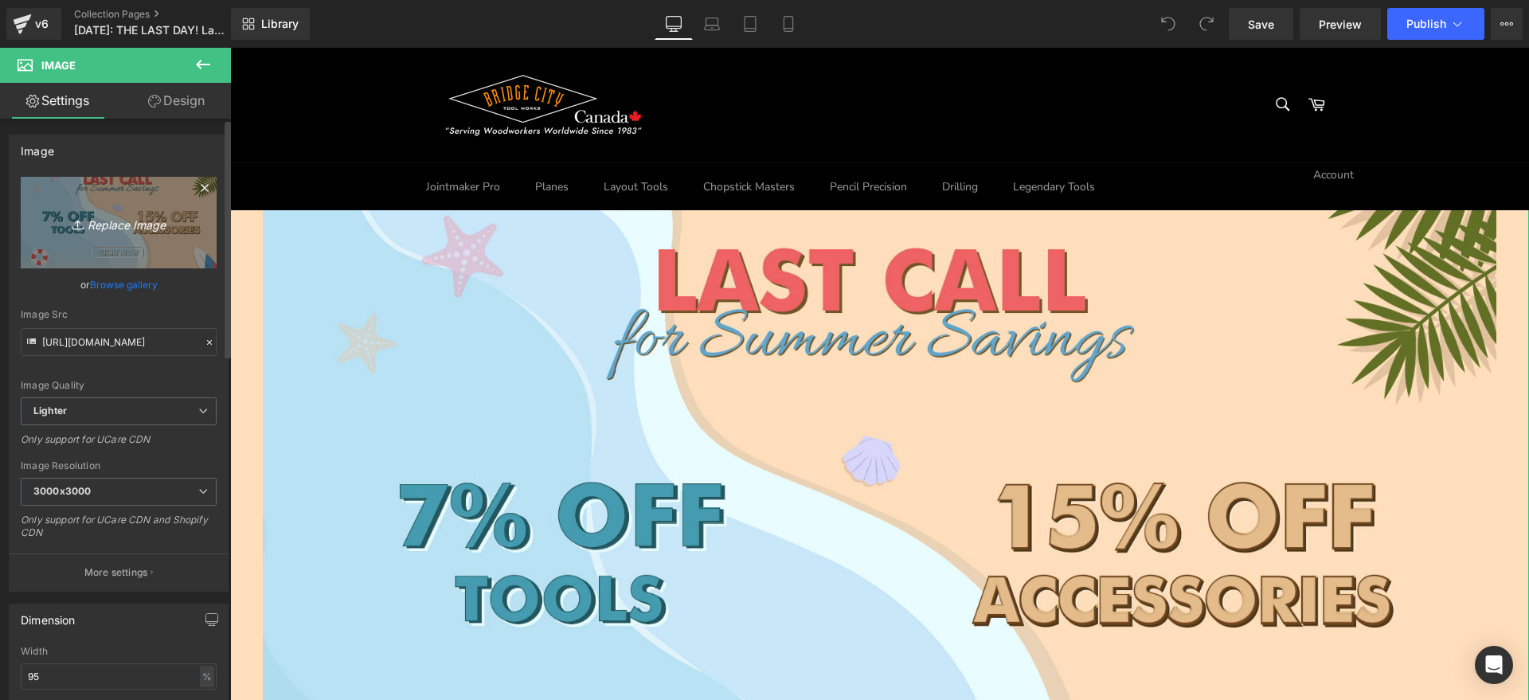
click at [164, 253] on link "Replace Image" at bounding box center [119, 223] width 196 height 92
type input "C:\fakepath\最后一天 集合页bc.jpg"
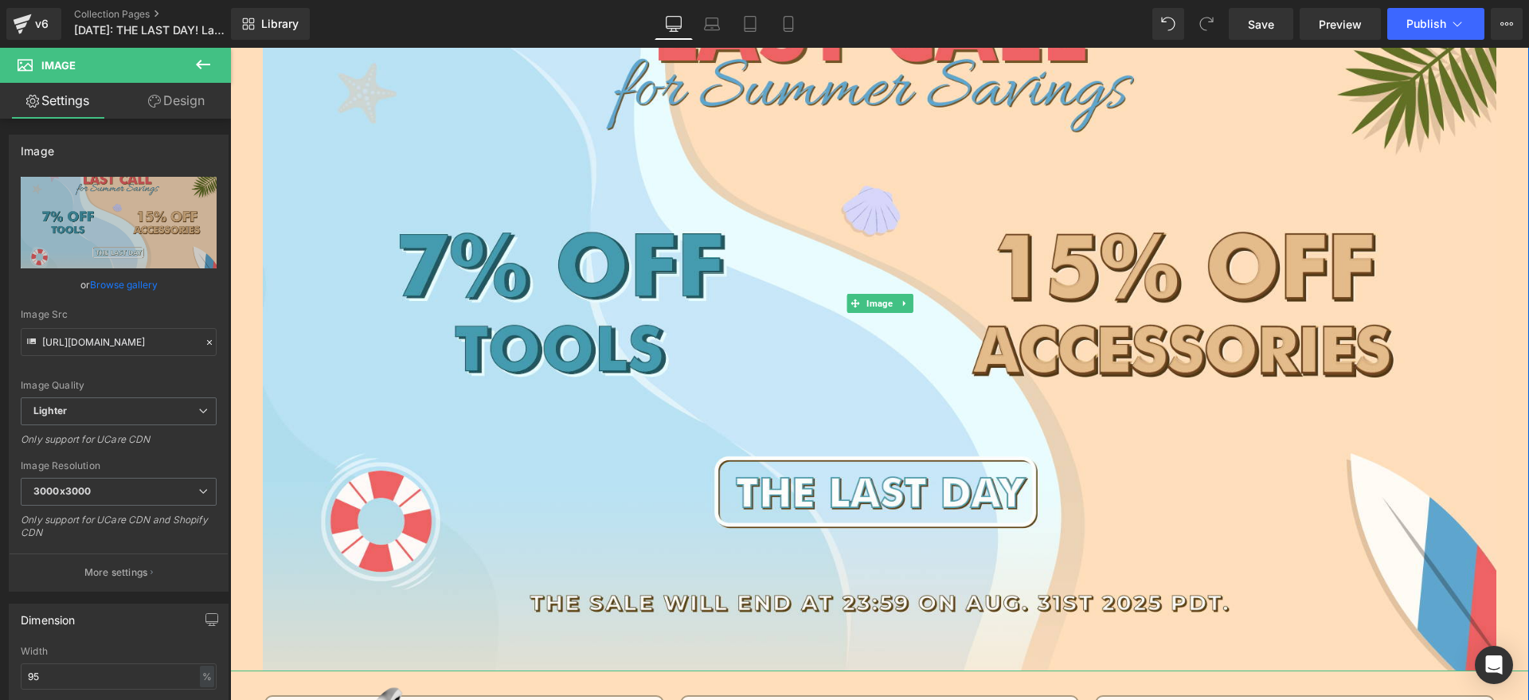
scroll to position [100, 0]
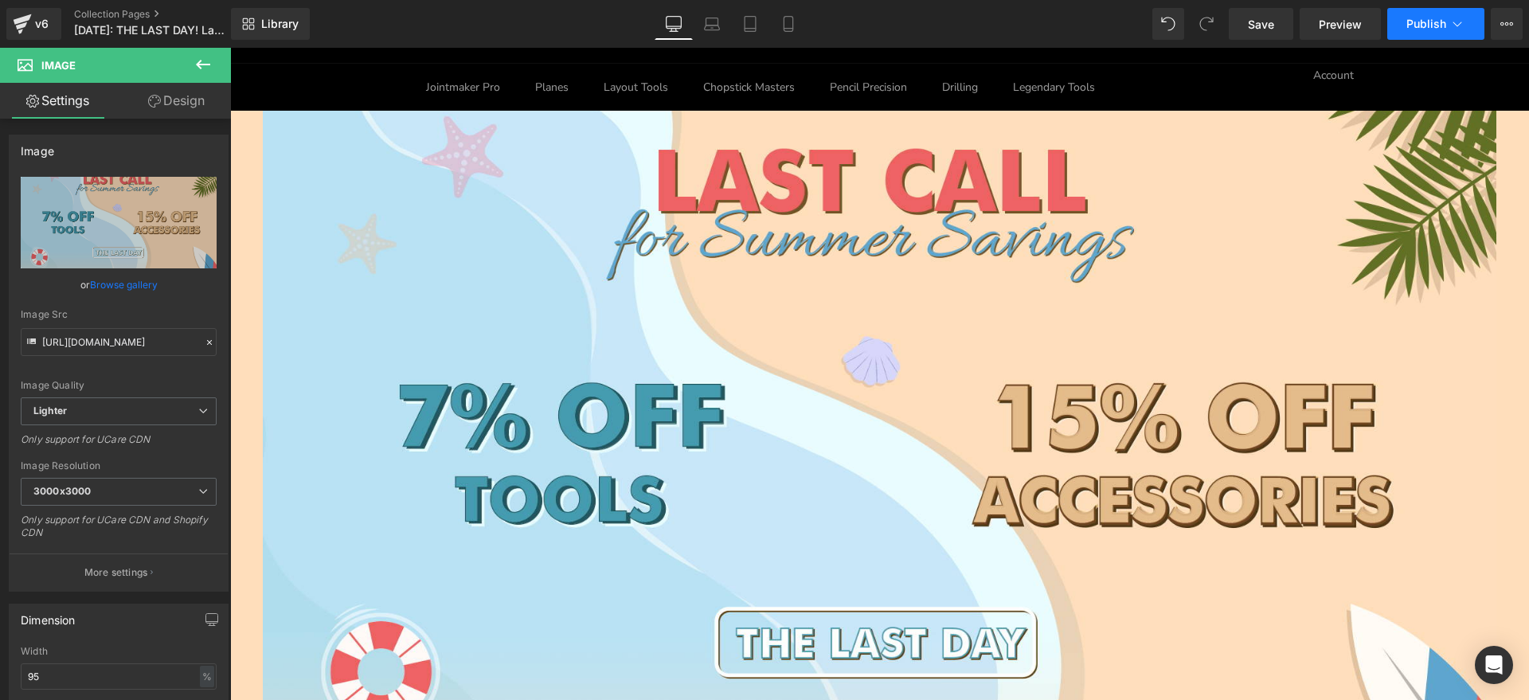
click at [1444, 18] on span "Publish" at bounding box center [1426, 24] width 40 height 13
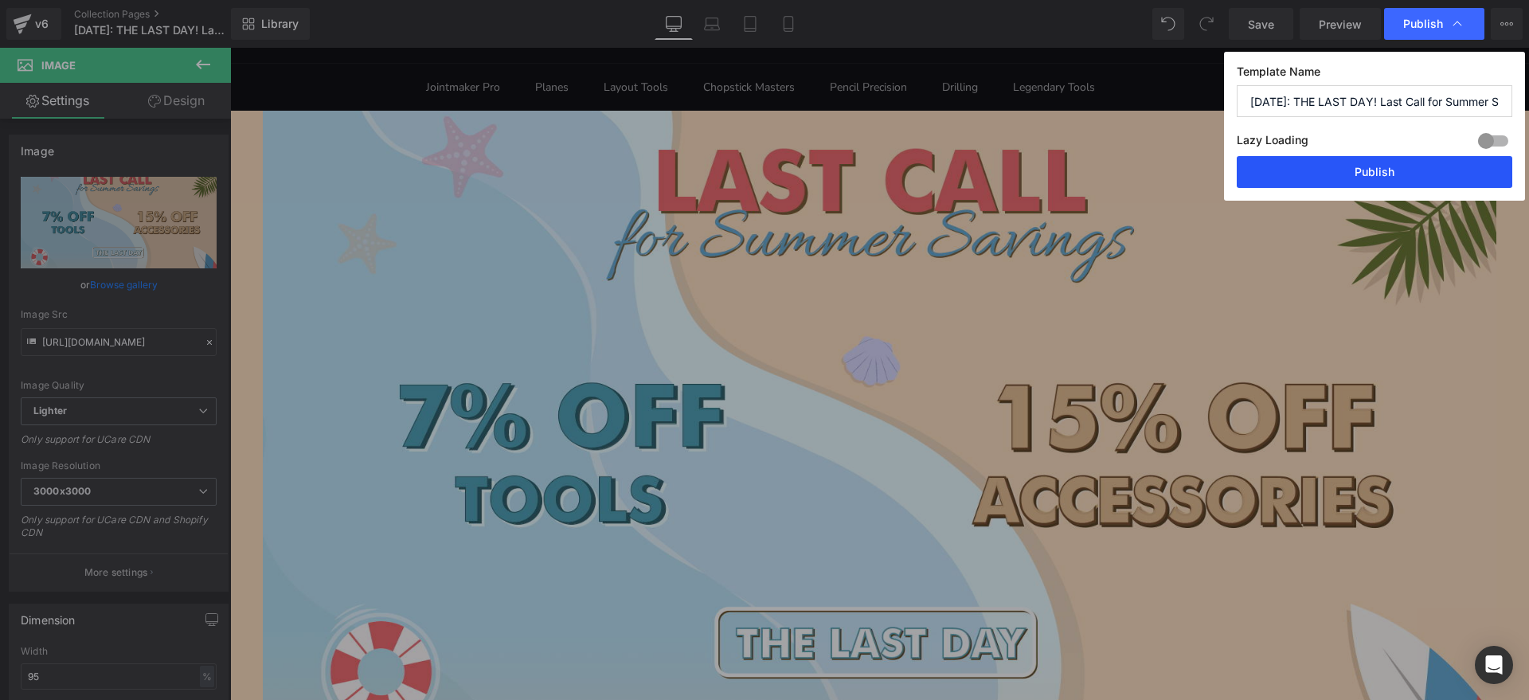
click at [1391, 166] on button "Publish" at bounding box center [1375, 172] width 276 height 32
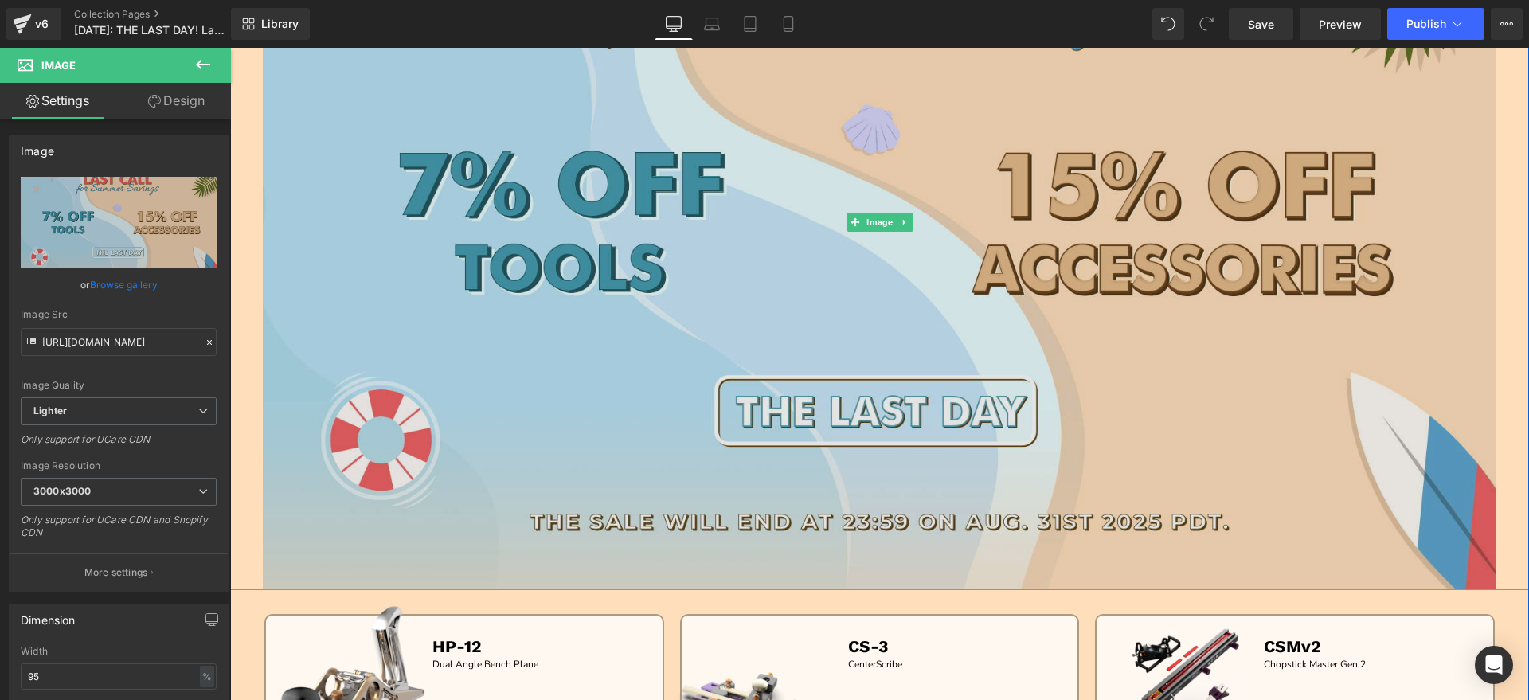
scroll to position [498, 0]
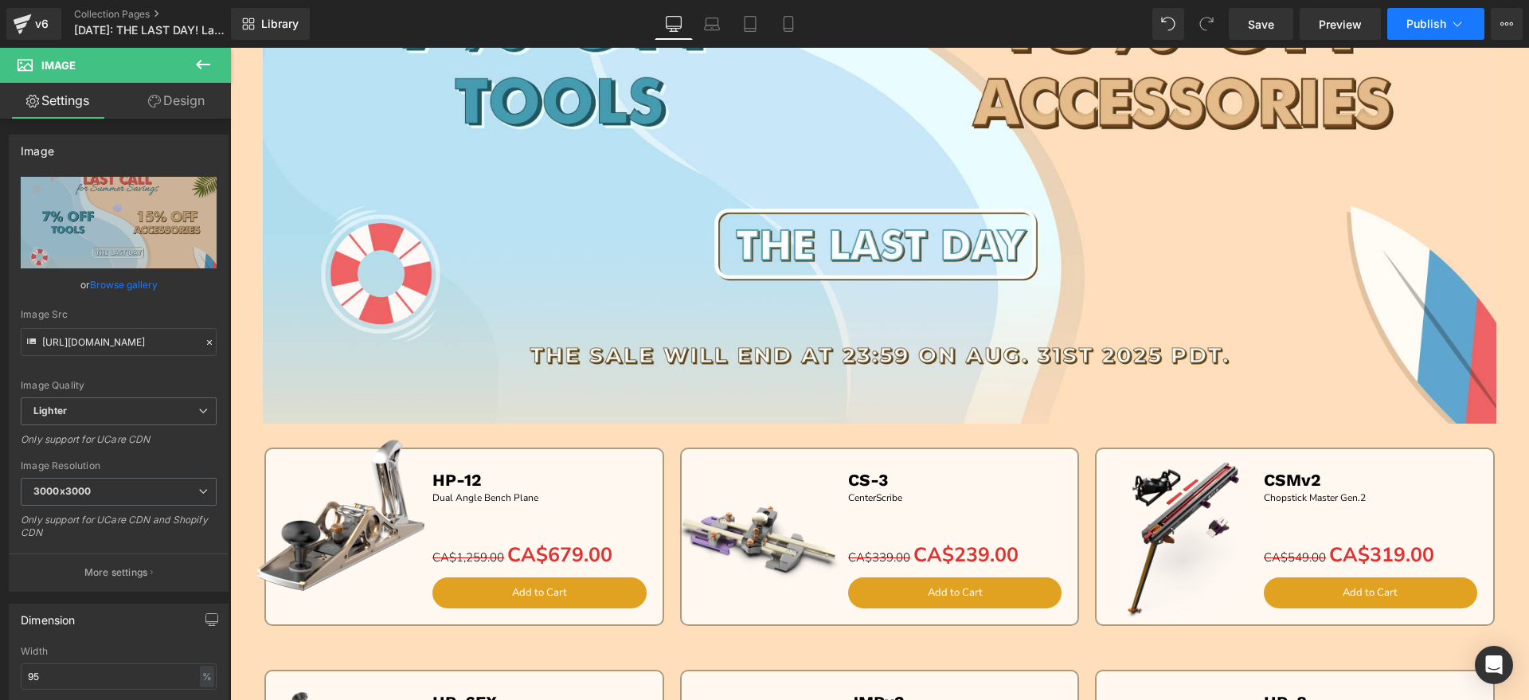
click at [1432, 26] on span "Publish" at bounding box center [1426, 24] width 40 height 13
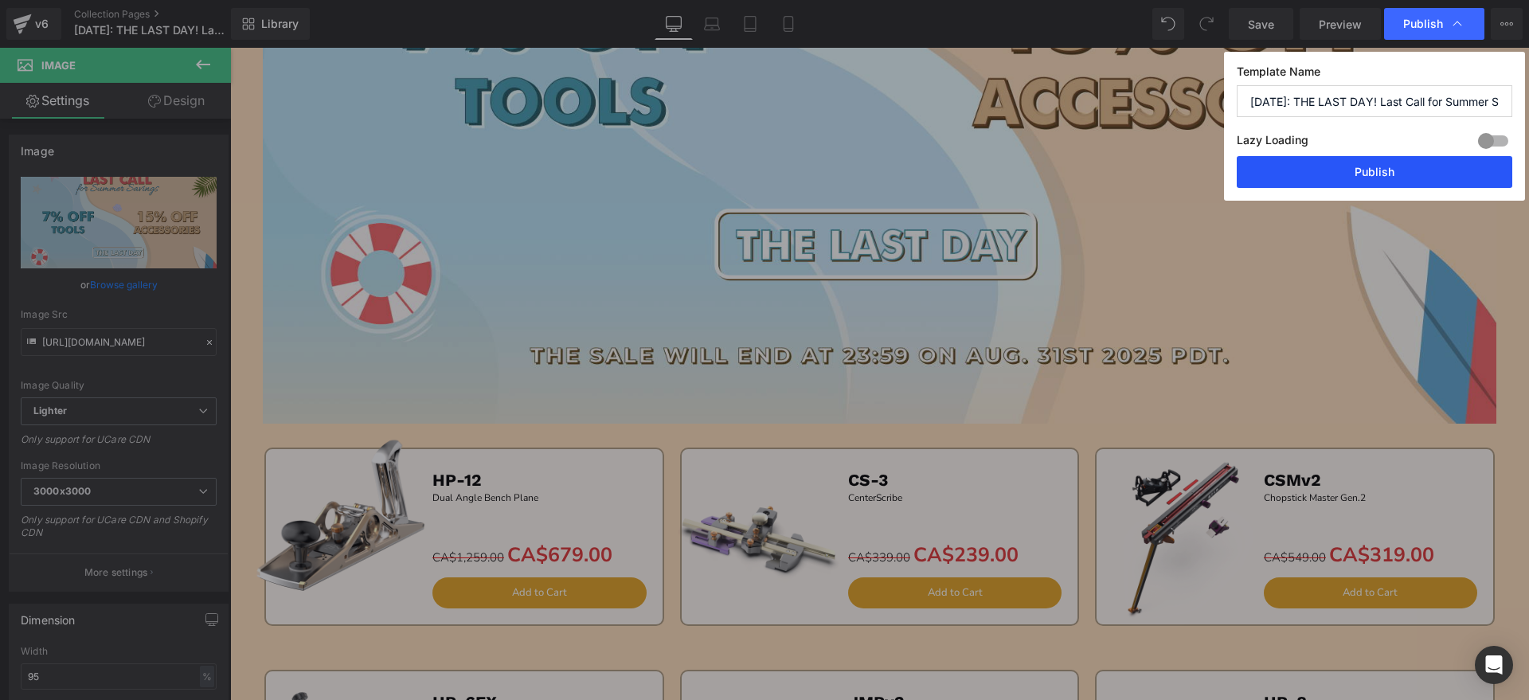
click at [1389, 158] on button "Publish" at bounding box center [1375, 172] width 276 height 32
